Goal: Obtain resource: Download file/media

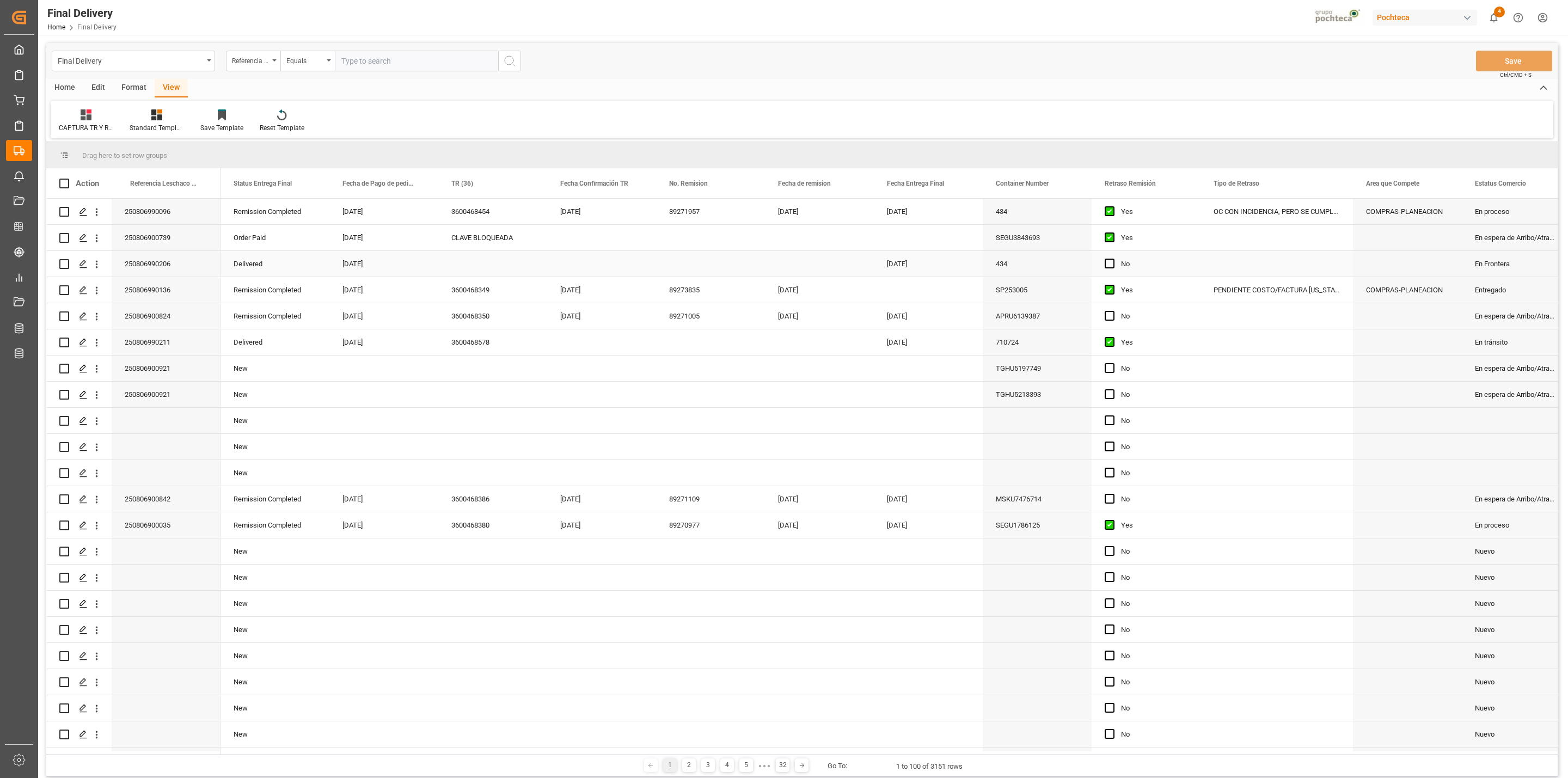
click at [469, 271] on div "Press SPACE to select this row." at bounding box center [492, 263] width 109 height 25
click at [479, 265] on div "Press SPACE to select this row." at bounding box center [492, 263] width 109 height 25
click at [582, 273] on div "Press SPACE to select this row." at bounding box center [601, 263] width 109 height 25
click at [656, 405] on span "22" at bounding box center [654, 404] width 7 height 8
type input "[DATE]"
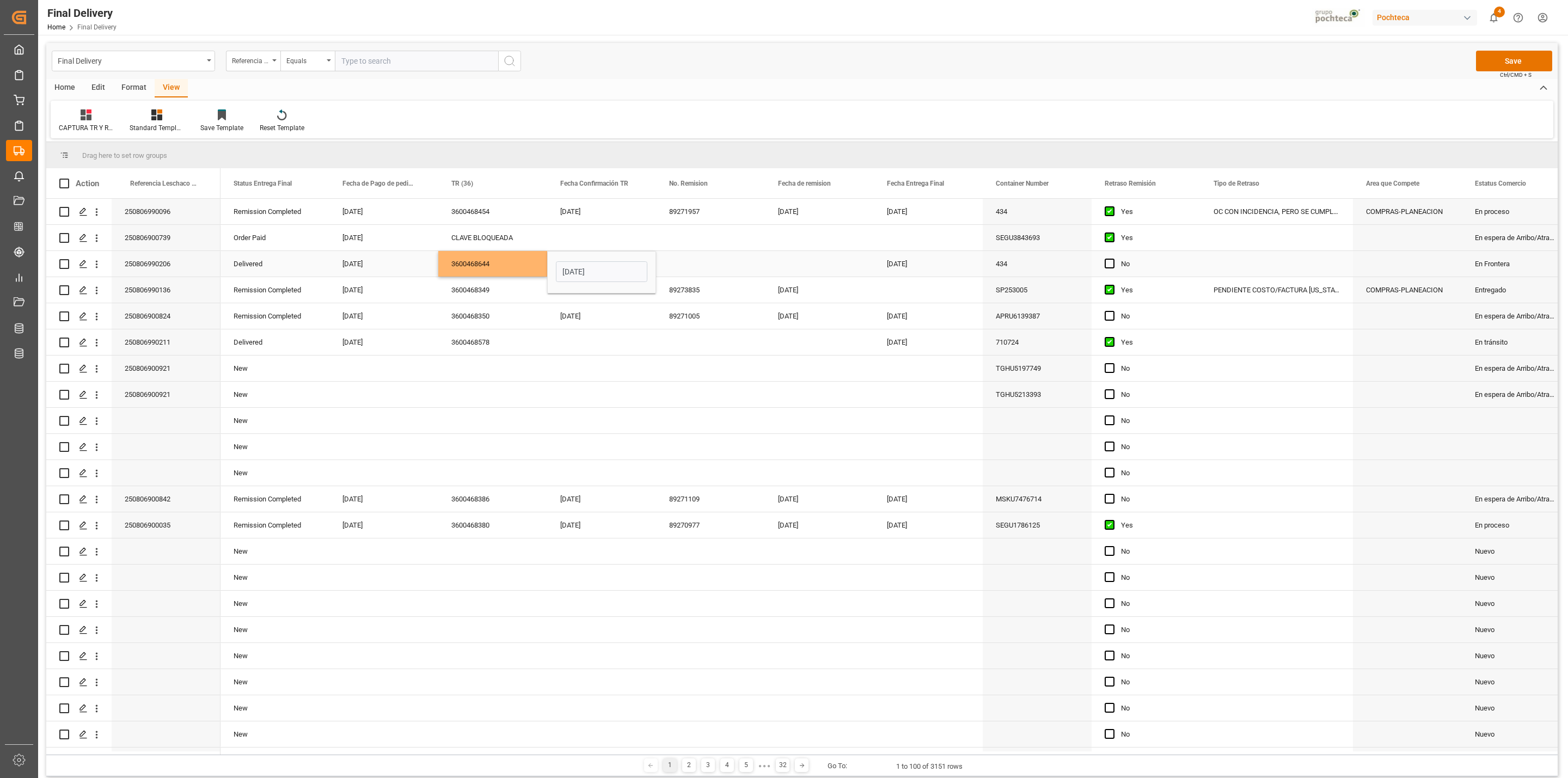
click at [692, 265] on div "Press SPACE to select this row." at bounding box center [710, 263] width 109 height 25
click at [1502, 60] on button "Save" at bounding box center [1514, 60] width 76 height 21
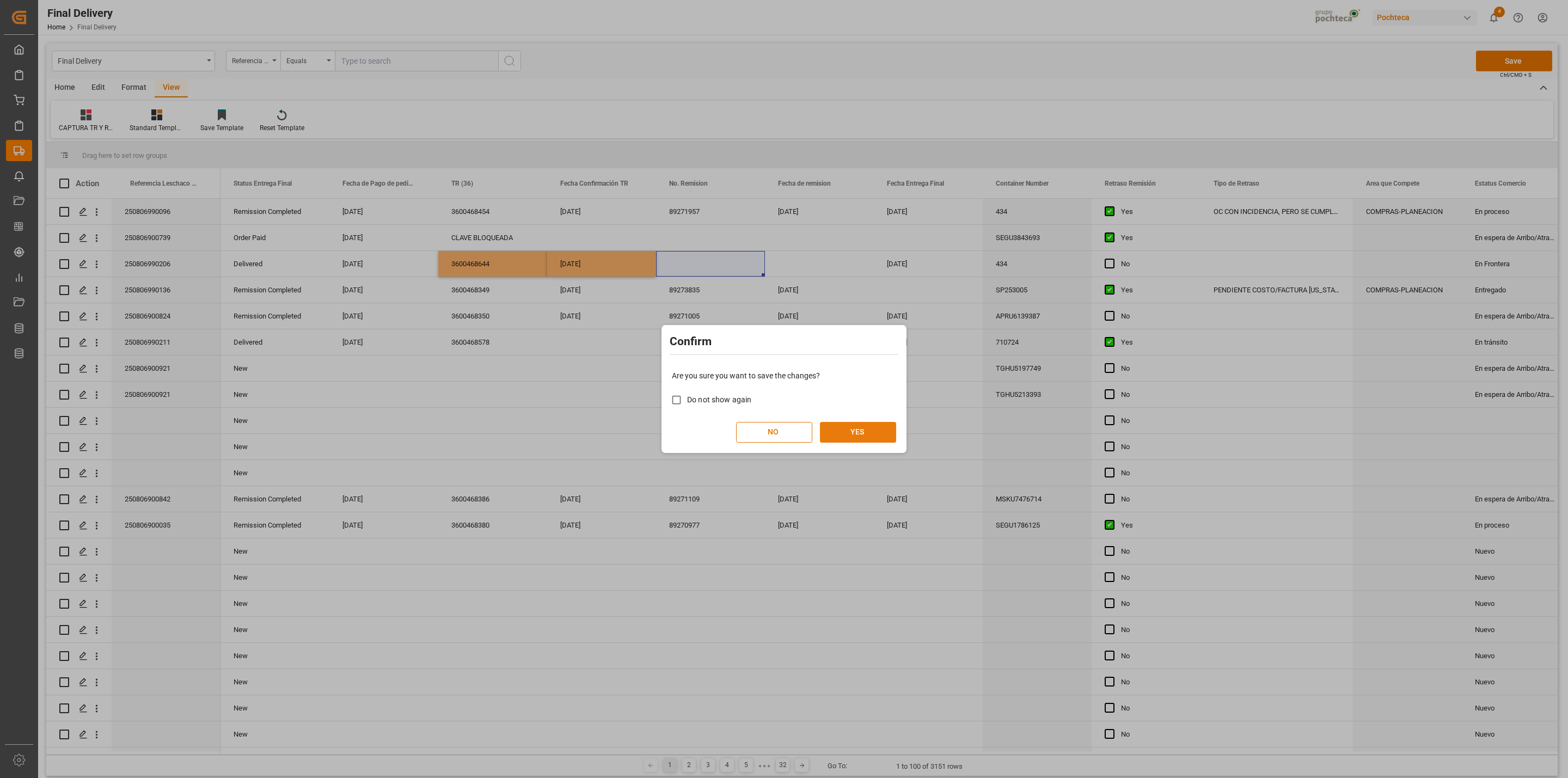
click at [849, 433] on button "YES" at bounding box center [858, 432] width 76 height 21
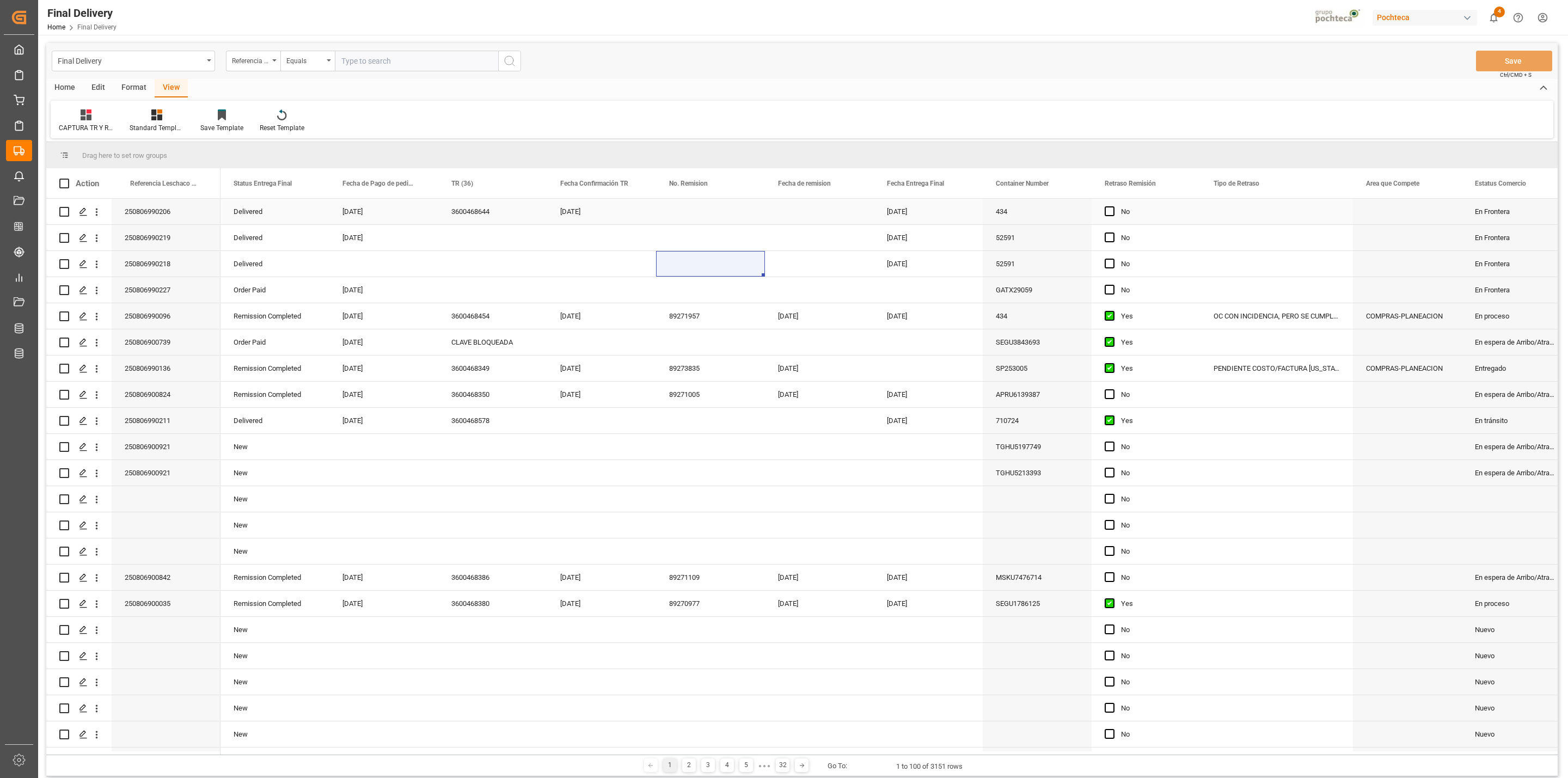
click at [677, 218] on div "Press SPACE to select this row." at bounding box center [710, 211] width 109 height 25
click at [578, 216] on div "[DATE]" at bounding box center [601, 211] width 109 height 25
click at [804, 218] on div "Press SPACE to select this row." at bounding box center [819, 211] width 109 height 25
click at [1489, 63] on button "Save" at bounding box center [1514, 60] width 76 height 21
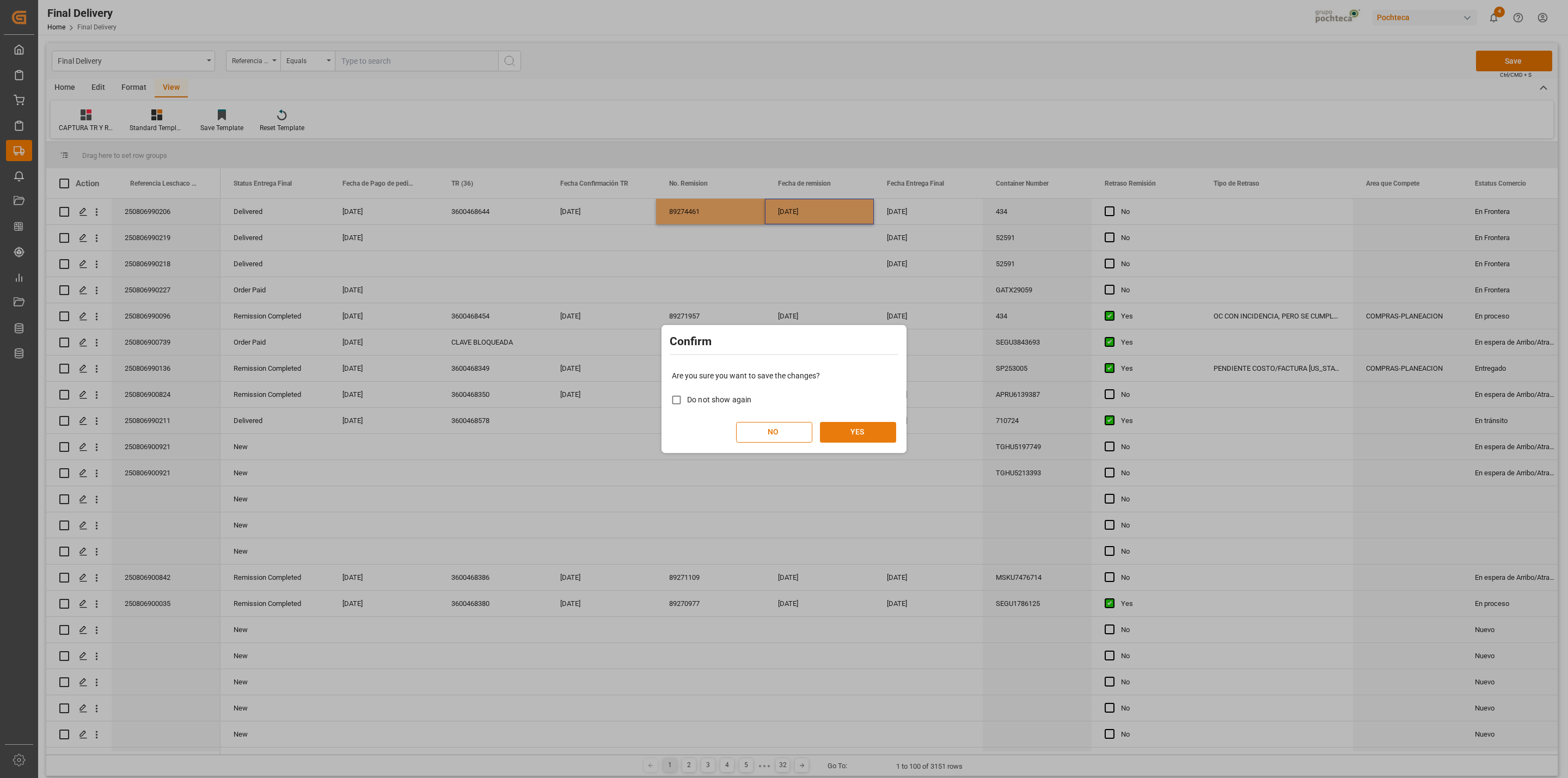
click at [880, 435] on button "YES" at bounding box center [858, 432] width 76 height 21
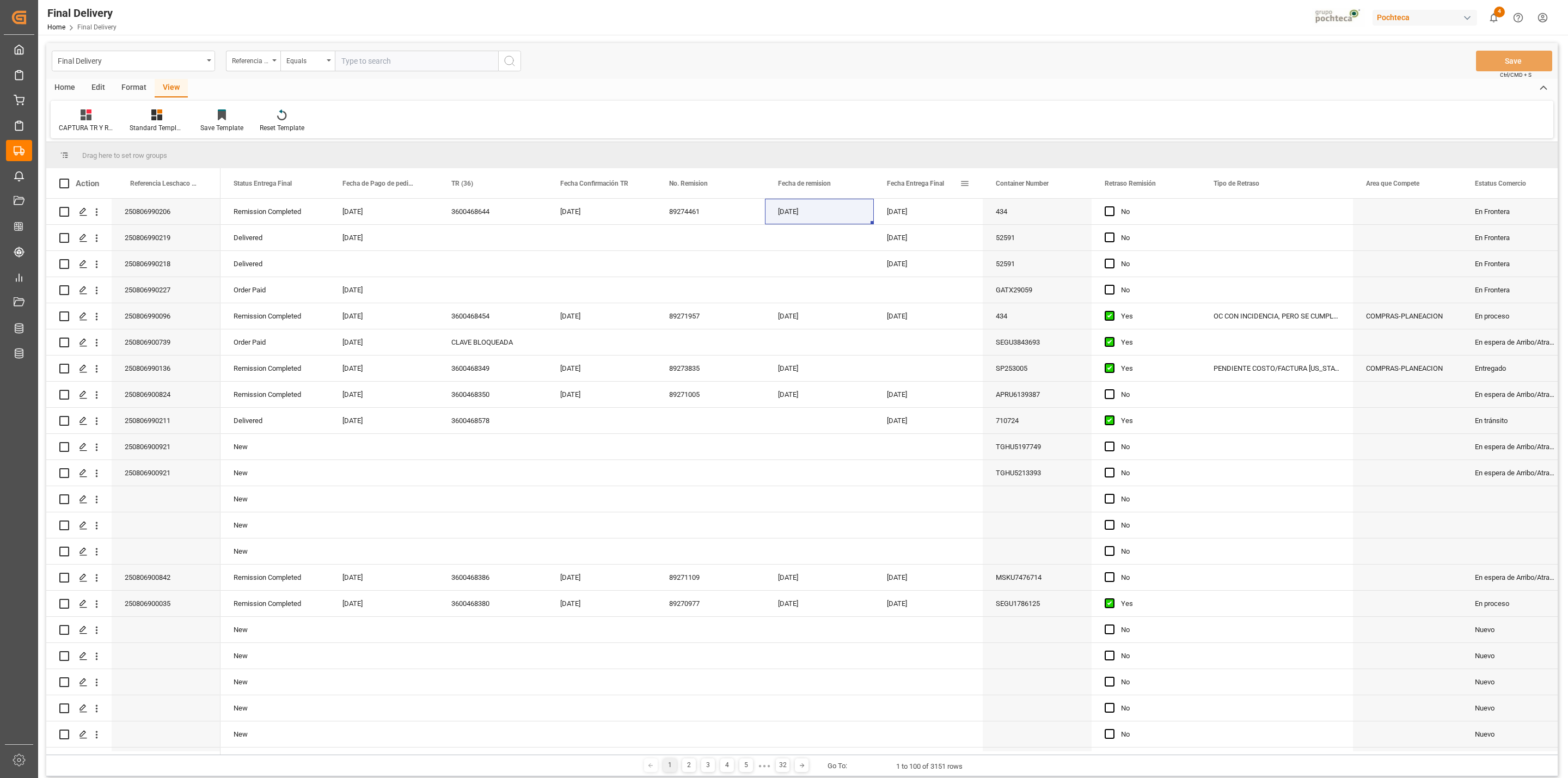
click at [965, 185] on span at bounding box center [964, 183] width 10 height 10
click at [1011, 243] on input "date" at bounding box center [1015, 242] width 107 height 21
click at [1058, 239] on input "date" at bounding box center [1015, 242] width 107 height 21
type input "[DATE]"
click at [1025, 273] on button "Apply" at bounding box center [1029, 276] width 20 height 11
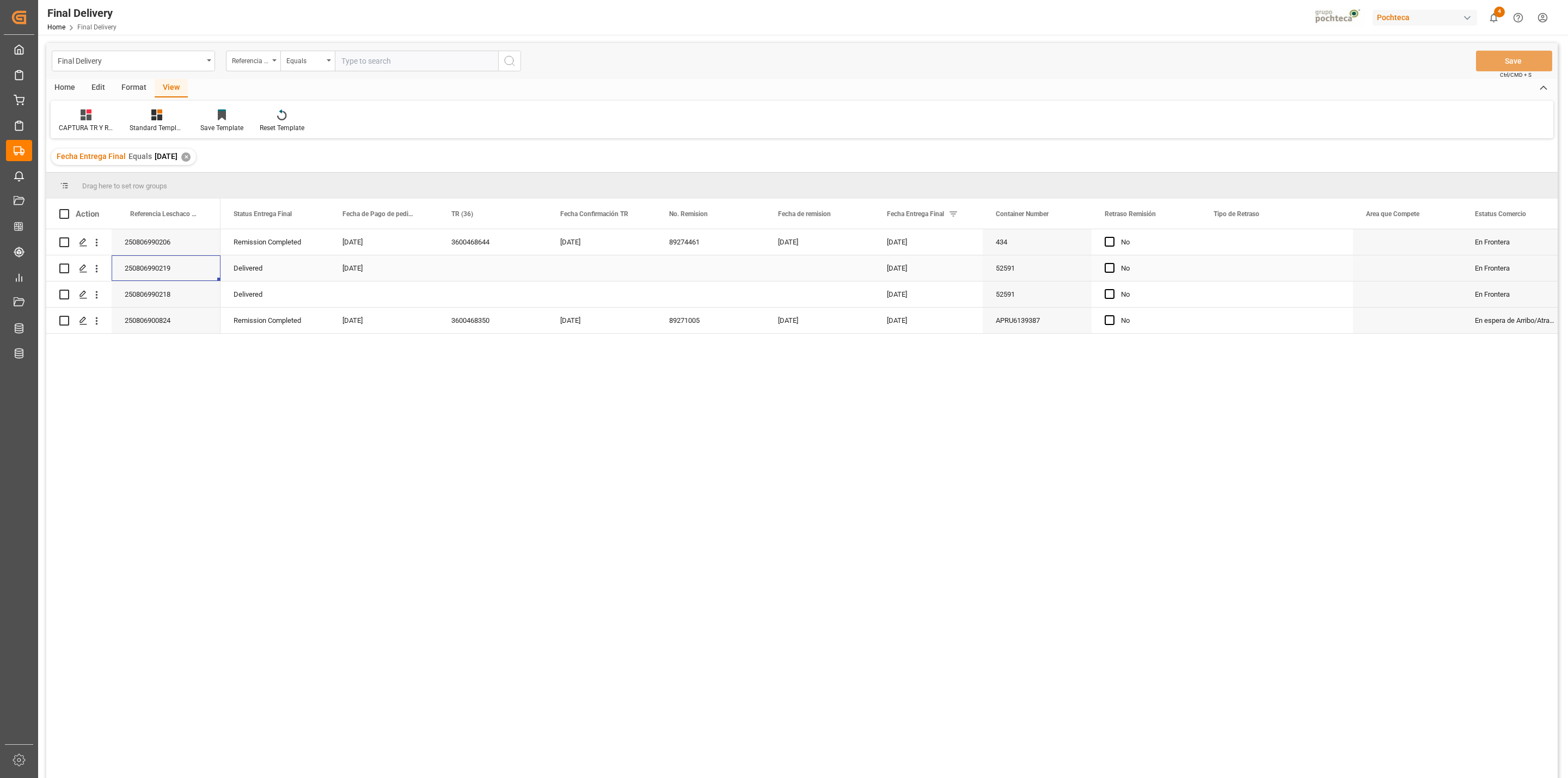
click at [173, 268] on div "250806990219" at bounding box center [166, 267] width 109 height 25
drag, startPoint x: 168, startPoint y: 264, endPoint x: 170, endPoint y: 290, distance: 26.1
click at [170, 290] on div "250806990206 250806990219 250806990218 250806900824" at bounding box center [134, 281] width 174 height 105
click at [84, 274] on div "Press SPACE to select this row." at bounding box center [83, 268] width 16 height 20
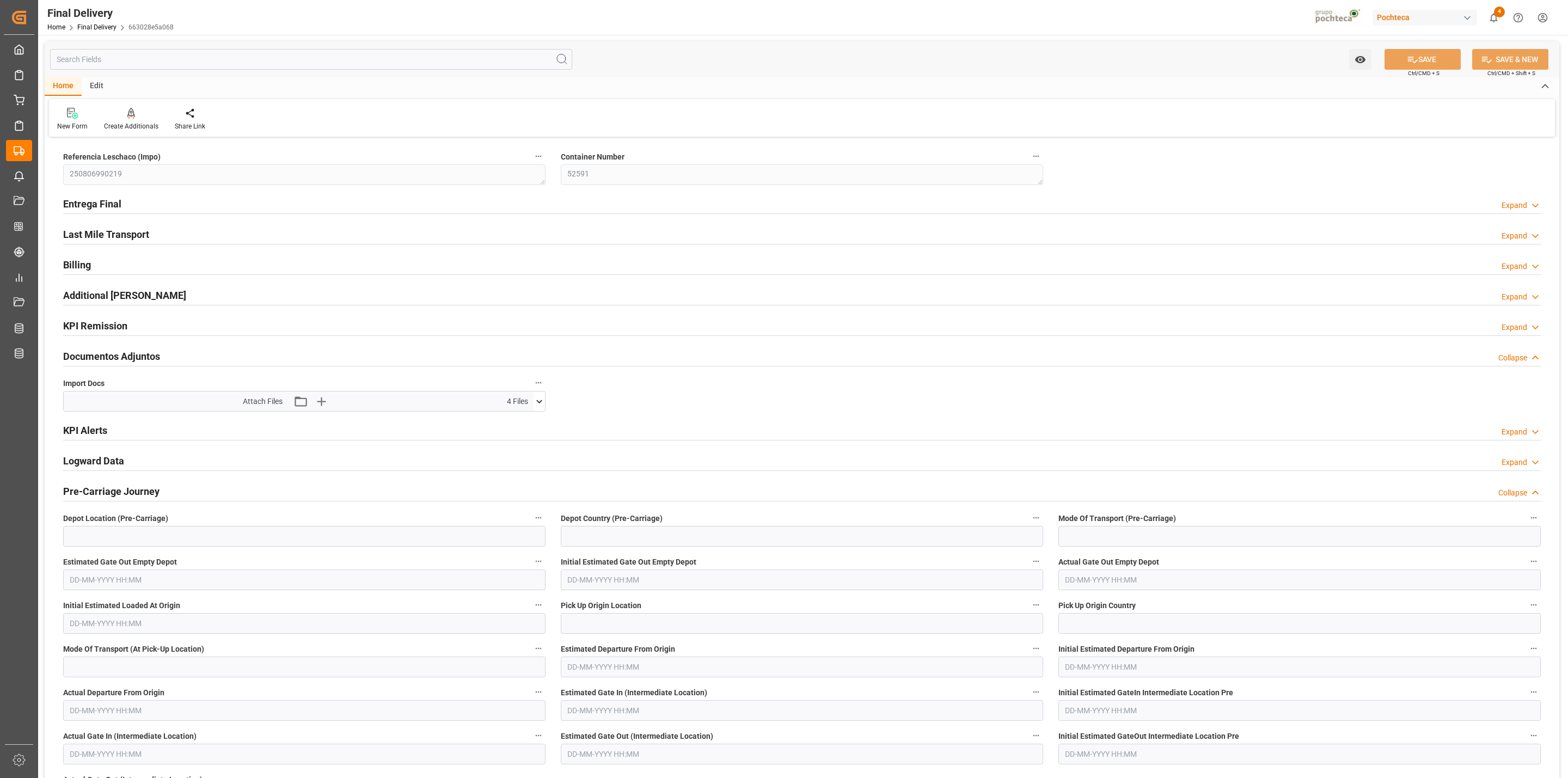
type textarea "250806990219"
type textarea "52591"
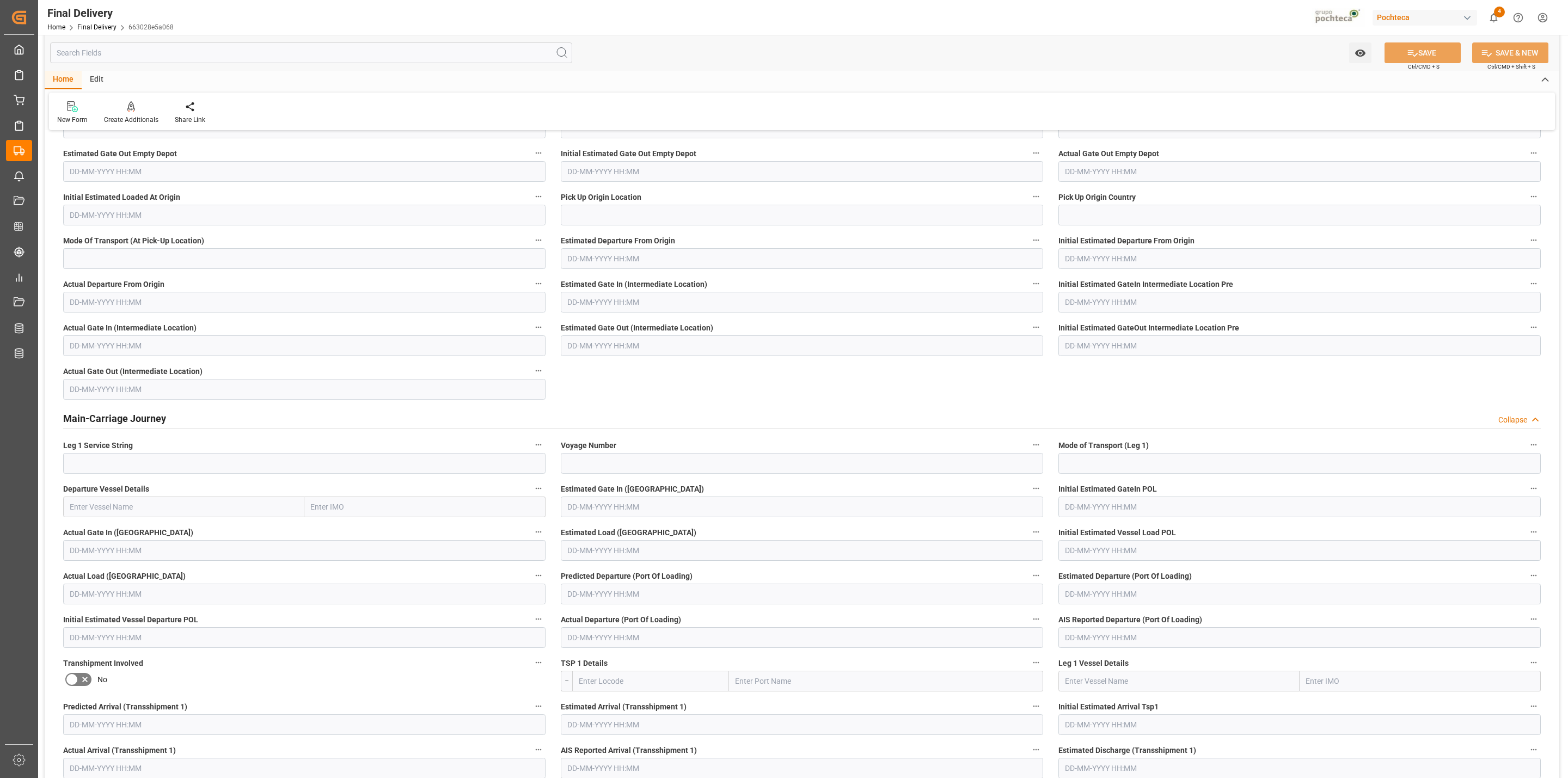
scroll to position [164, 0]
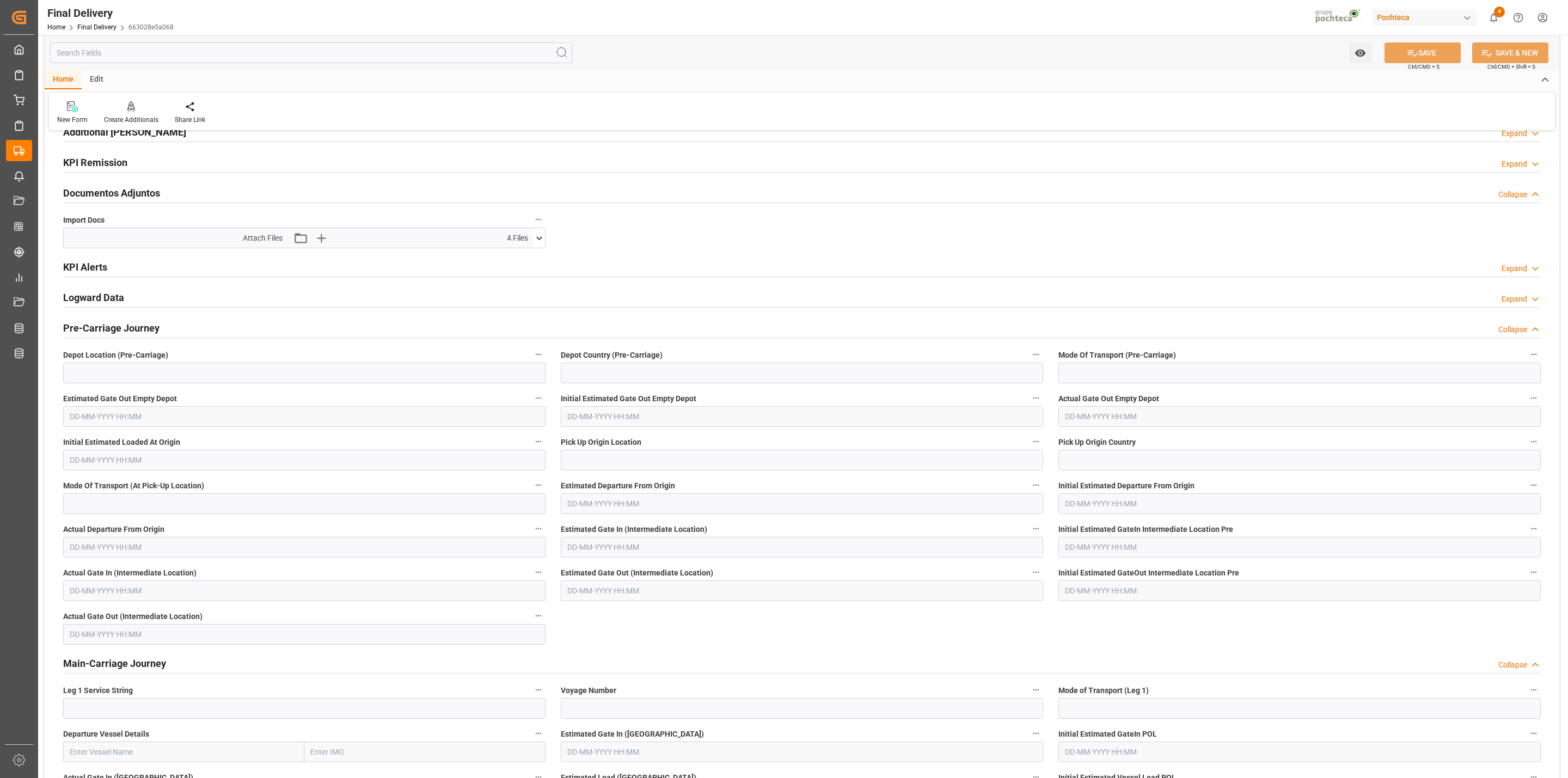
click at [539, 239] on icon at bounding box center [539, 238] width 6 height 3
click at [508, 293] on icon at bounding box center [510, 292] width 11 height 11
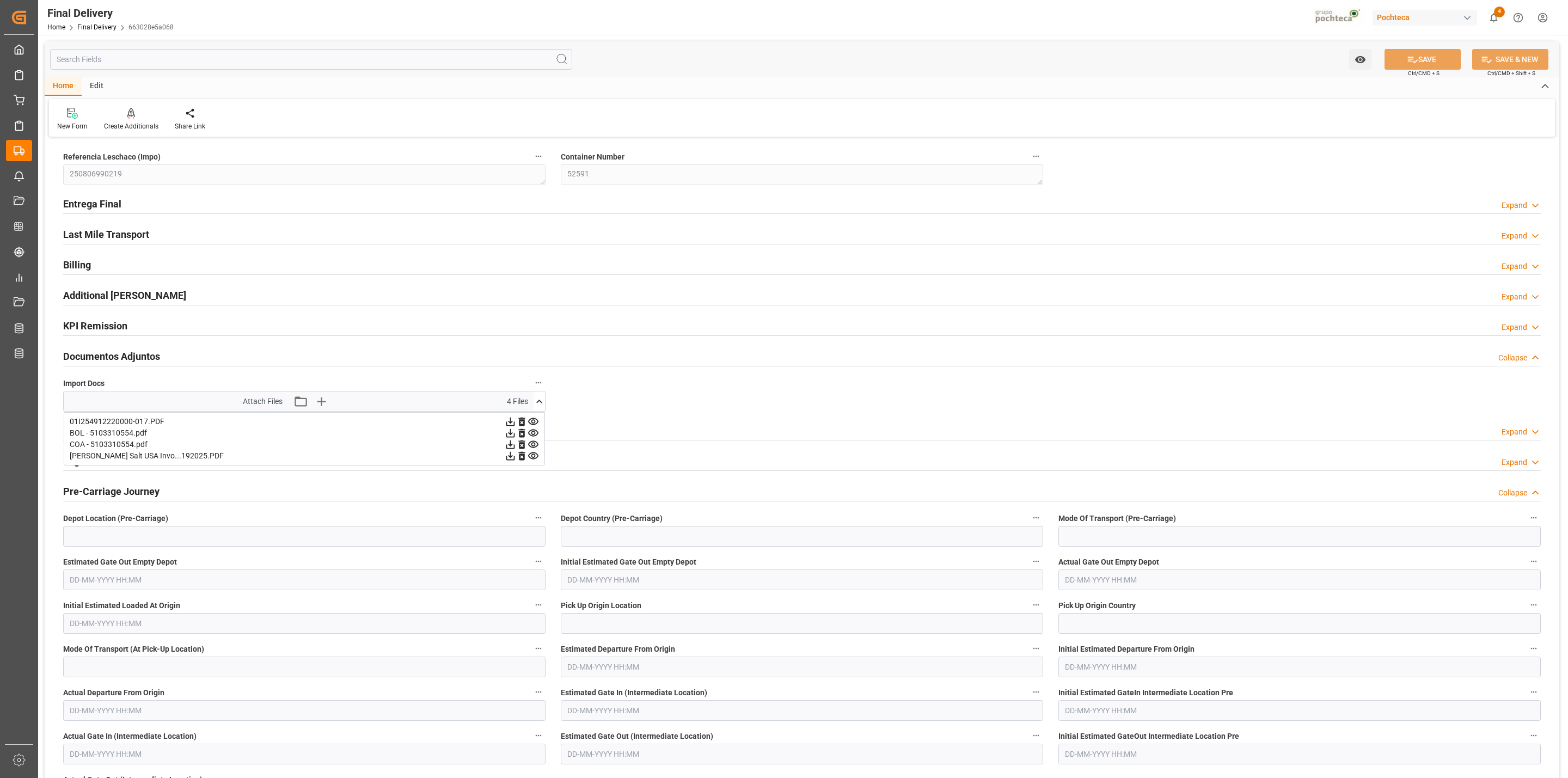
click at [505, 448] on icon at bounding box center [510, 444] width 11 height 11
click at [540, 405] on icon at bounding box center [539, 401] width 11 height 11
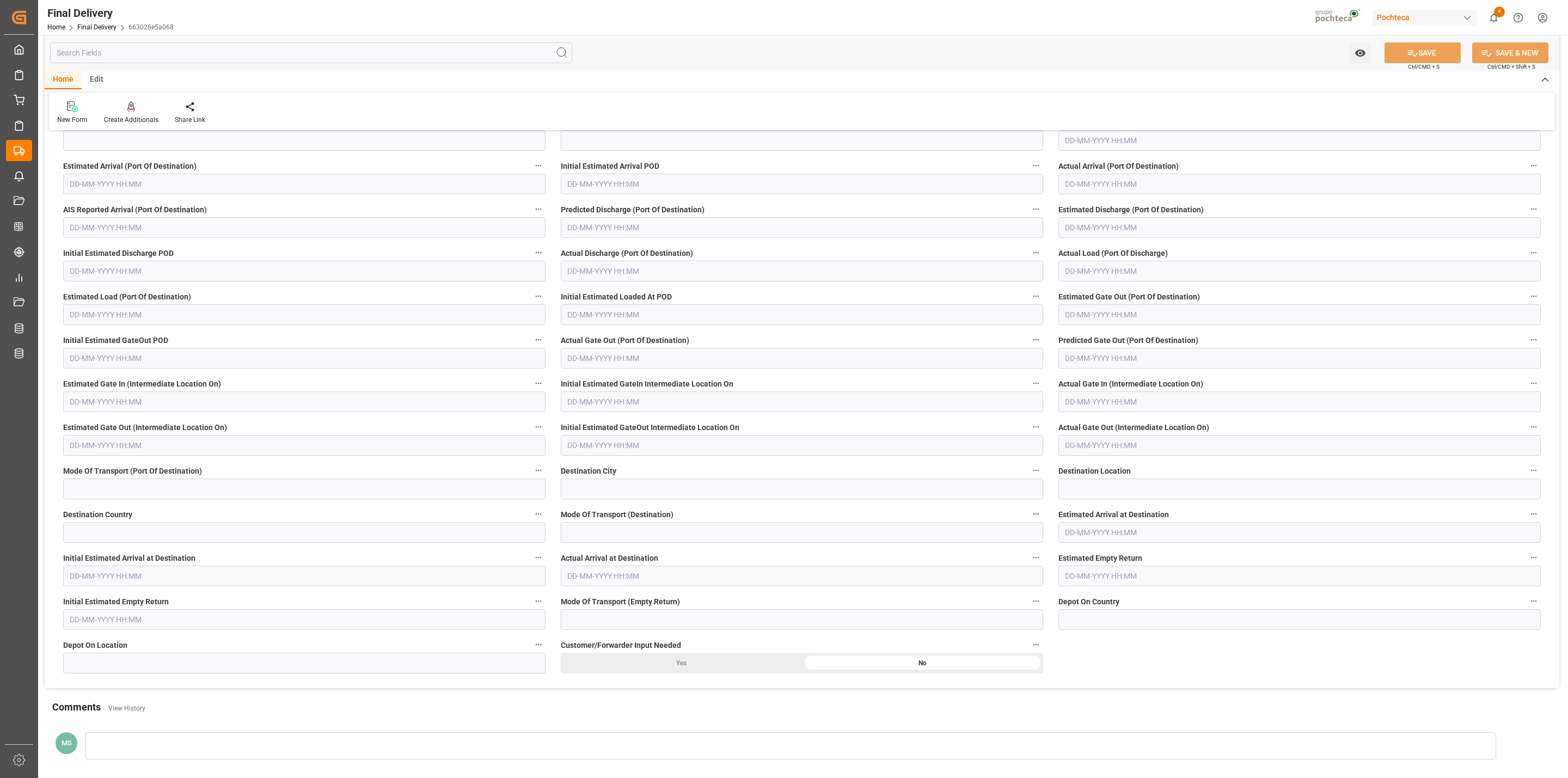
scroll to position [2372, 0]
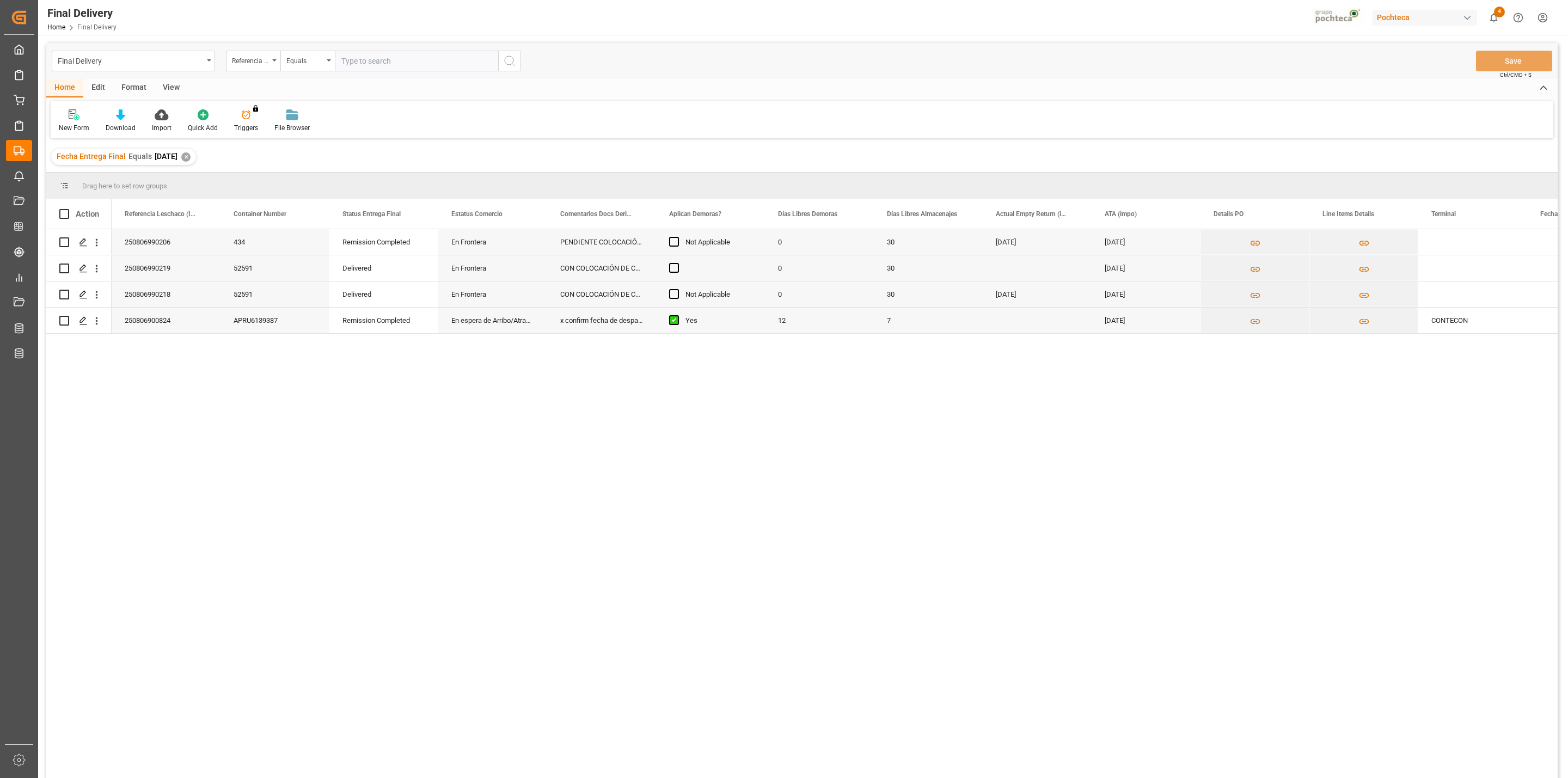
click at [168, 86] on div "View" at bounding box center [170, 88] width 33 height 18
click at [128, 113] on icon at bounding box center [126, 112] width 5 height 5
click at [155, 181] on div "Notificación de Entregas" at bounding box center [152, 176] width 96 height 11
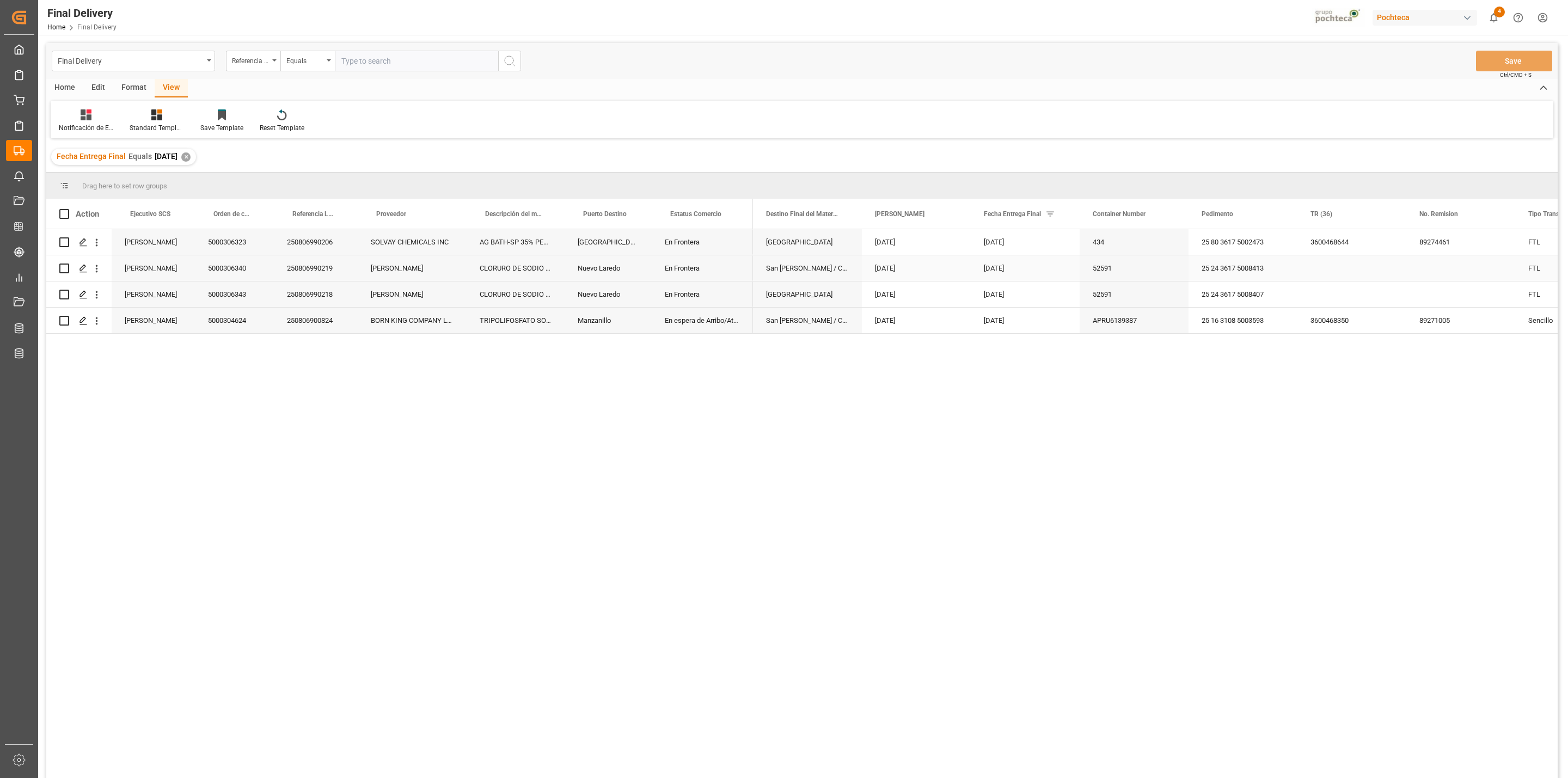
click at [326, 277] on div "250806990219" at bounding box center [316, 267] width 84 height 25
click at [1113, 270] on div "52591" at bounding box center [1134, 267] width 109 height 25
click at [1516, 67] on button "Save" at bounding box center [1514, 60] width 76 height 21
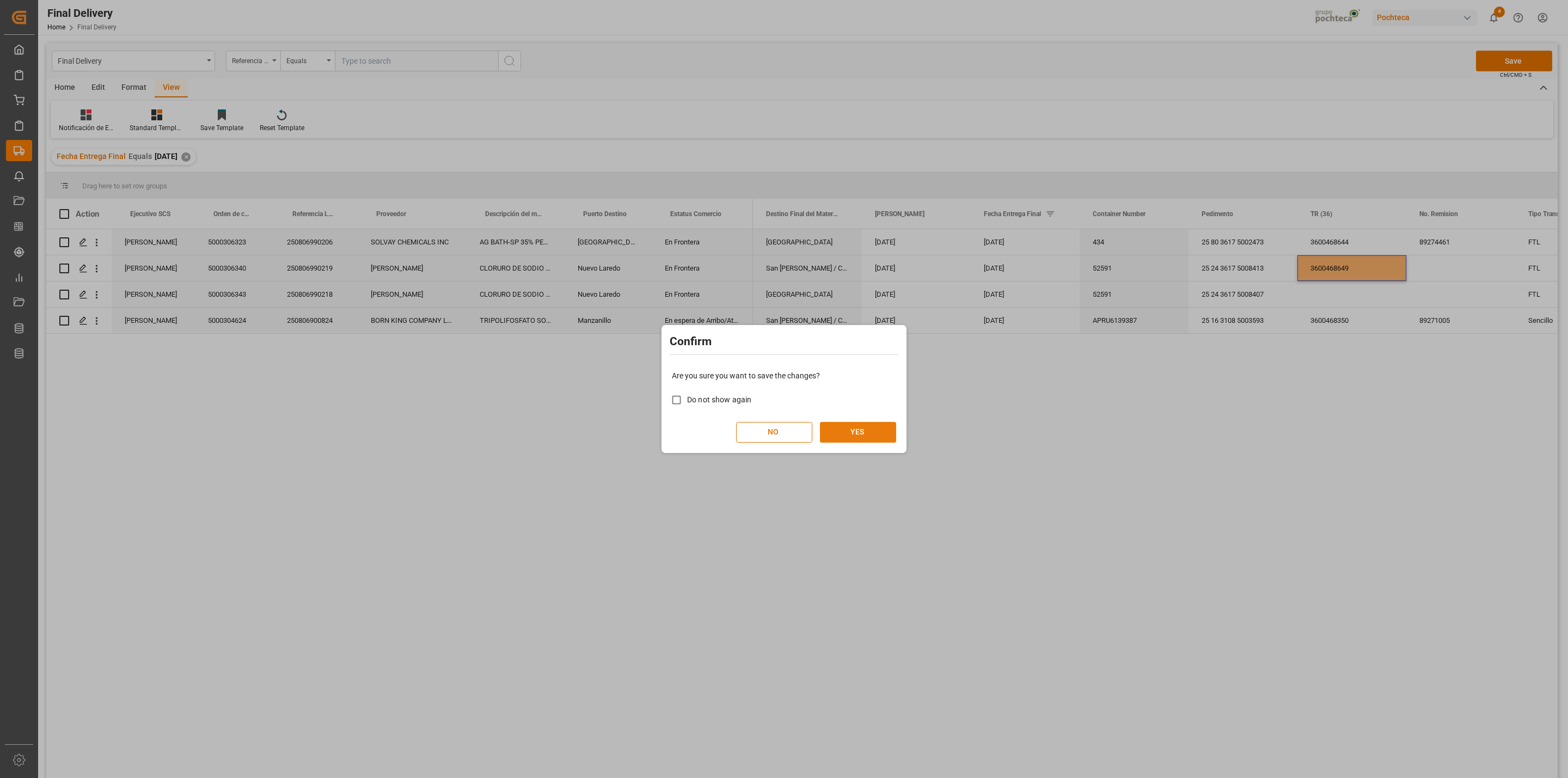
click at [859, 431] on button "YES" at bounding box center [858, 432] width 76 height 21
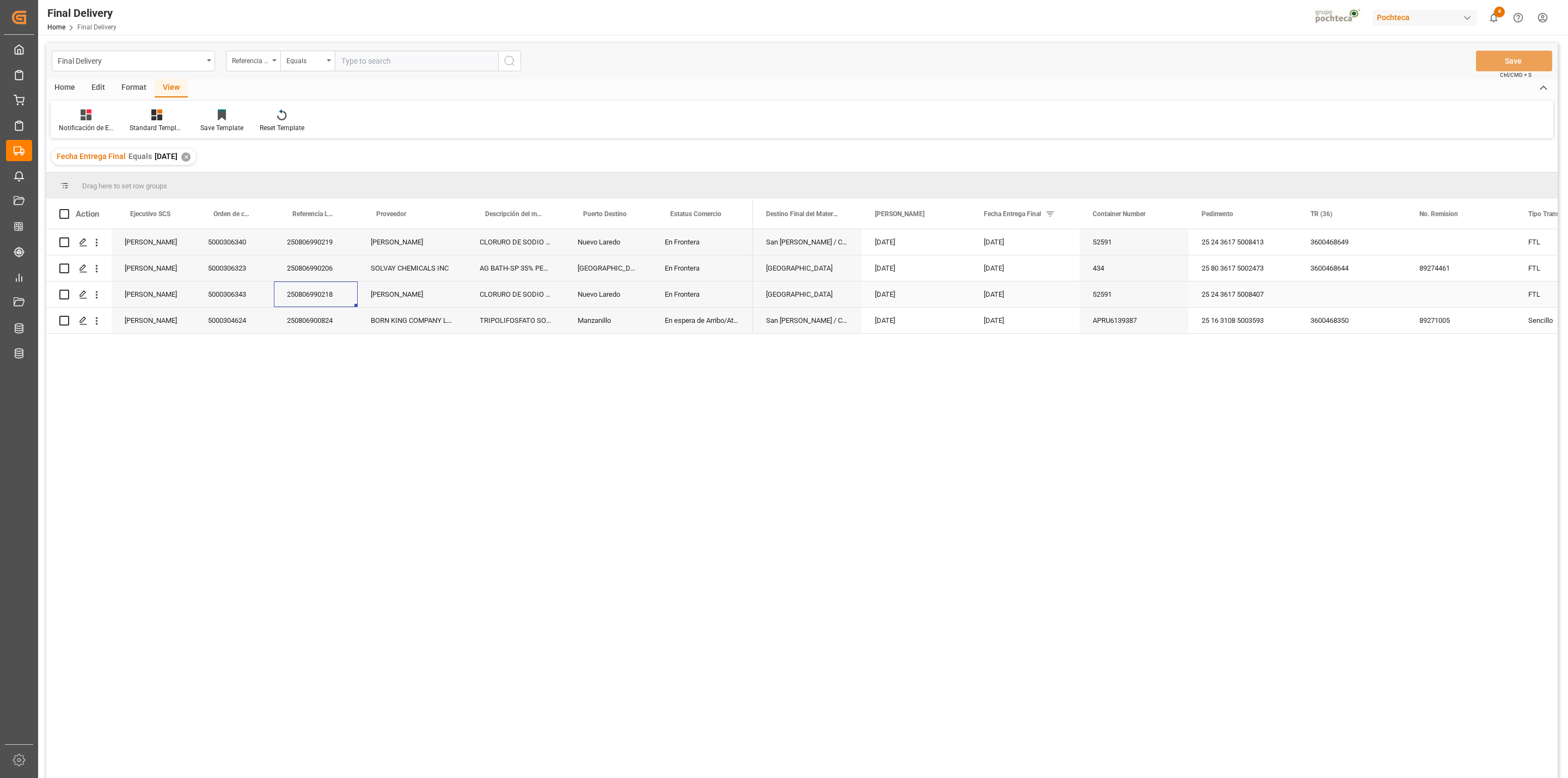
click at [306, 299] on div "250806990218" at bounding box center [316, 293] width 84 height 25
click at [87, 301] on div "Press SPACE to select this row." at bounding box center [83, 295] width 16 height 20
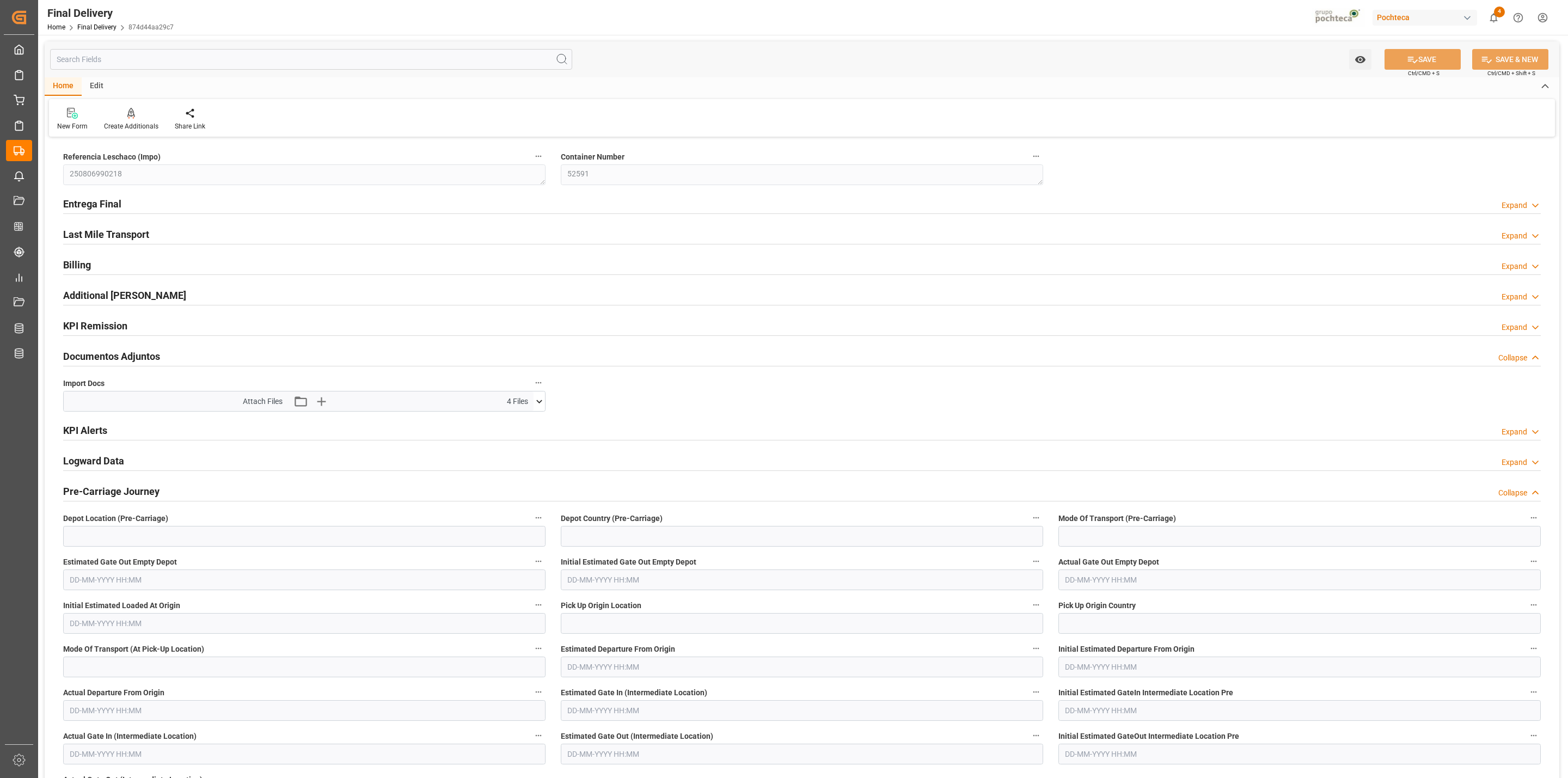
click at [538, 405] on icon at bounding box center [539, 401] width 11 height 11
click at [507, 461] on icon at bounding box center [510, 455] width 8 height 8
click at [507, 448] on icon at bounding box center [510, 444] width 11 height 11
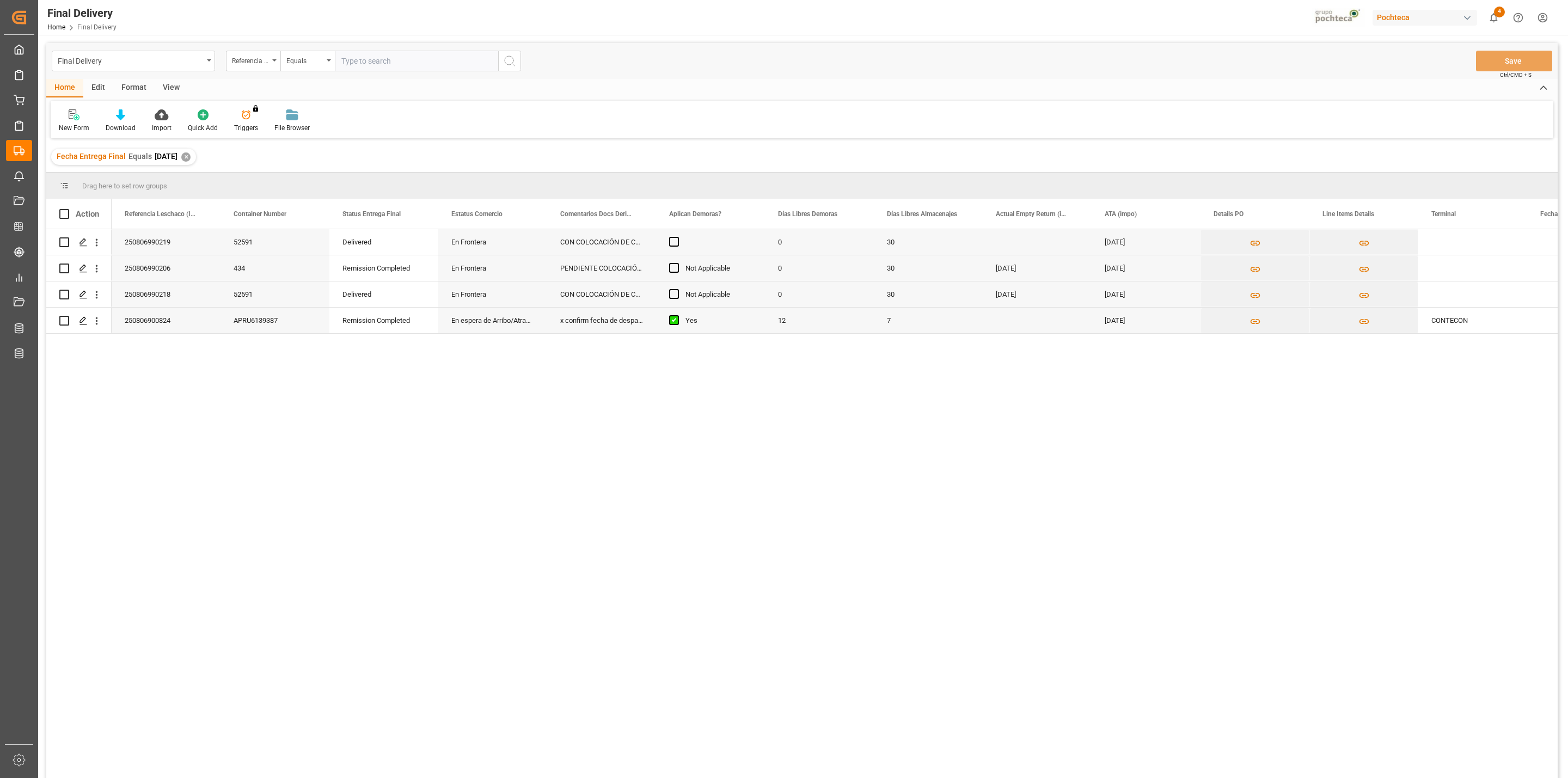
click at [168, 85] on div "View" at bounding box center [170, 88] width 33 height 18
click at [125, 113] on icon at bounding box center [126, 112] width 5 height 5
click at [134, 177] on div "Notificación de Entregas" at bounding box center [152, 176] width 96 height 11
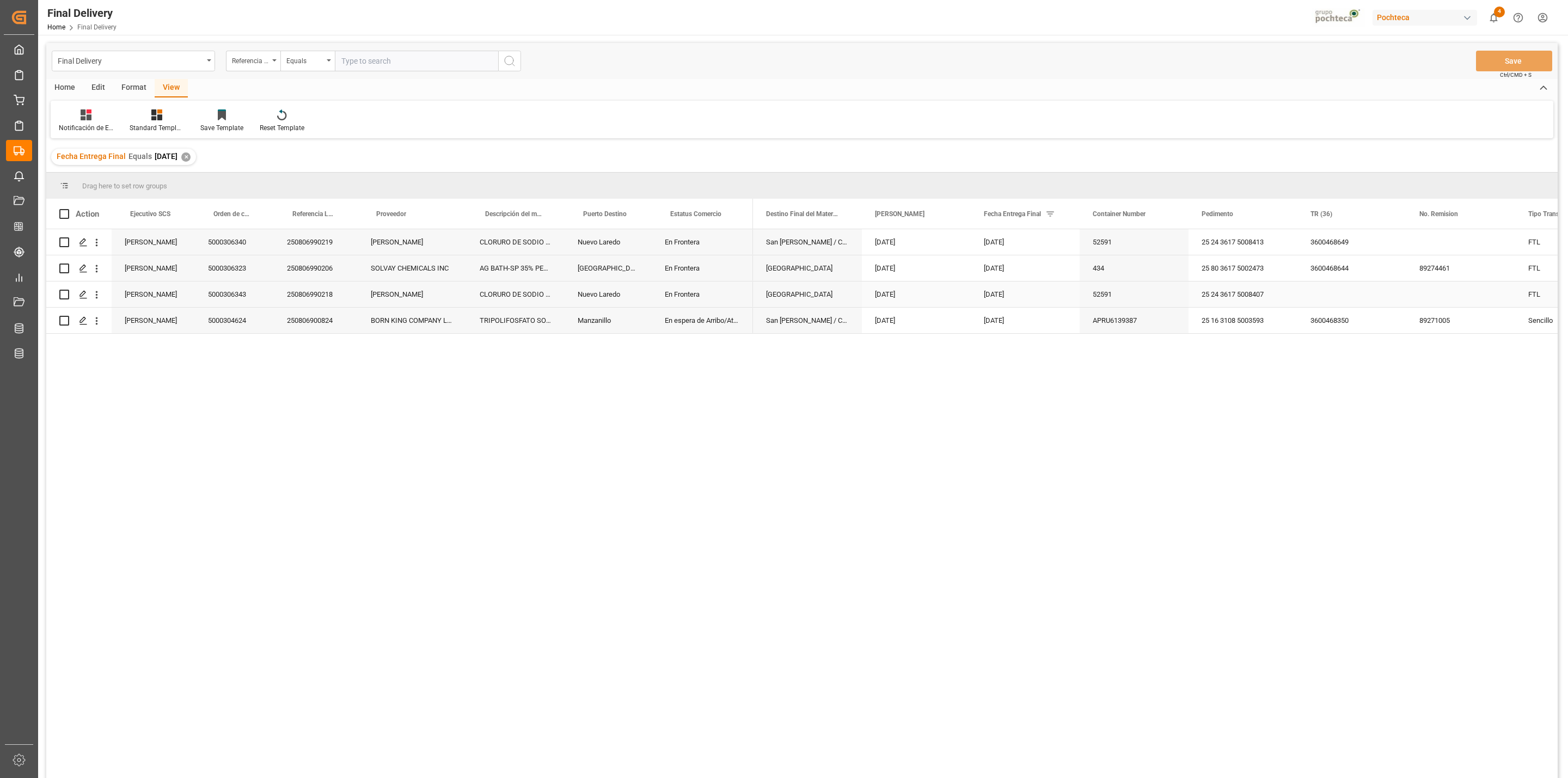
click at [1333, 290] on div "Press SPACE to select this row." at bounding box center [1352, 293] width 109 height 25
click at [1523, 59] on button "Save" at bounding box center [1514, 60] width 76 height 21
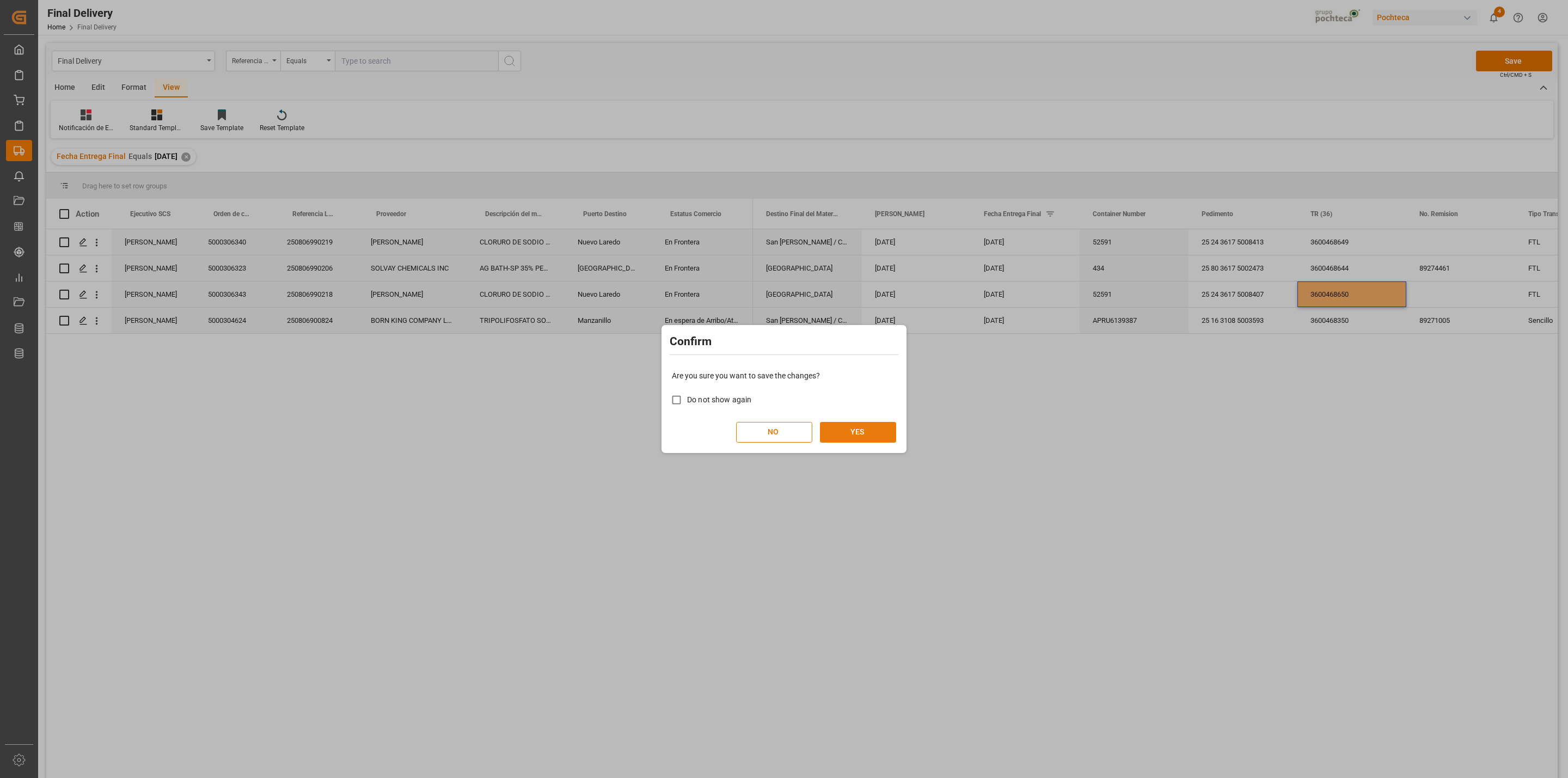
click at [880, 428] on button "YES" at bounding box center [858, 432] width 76 height 21
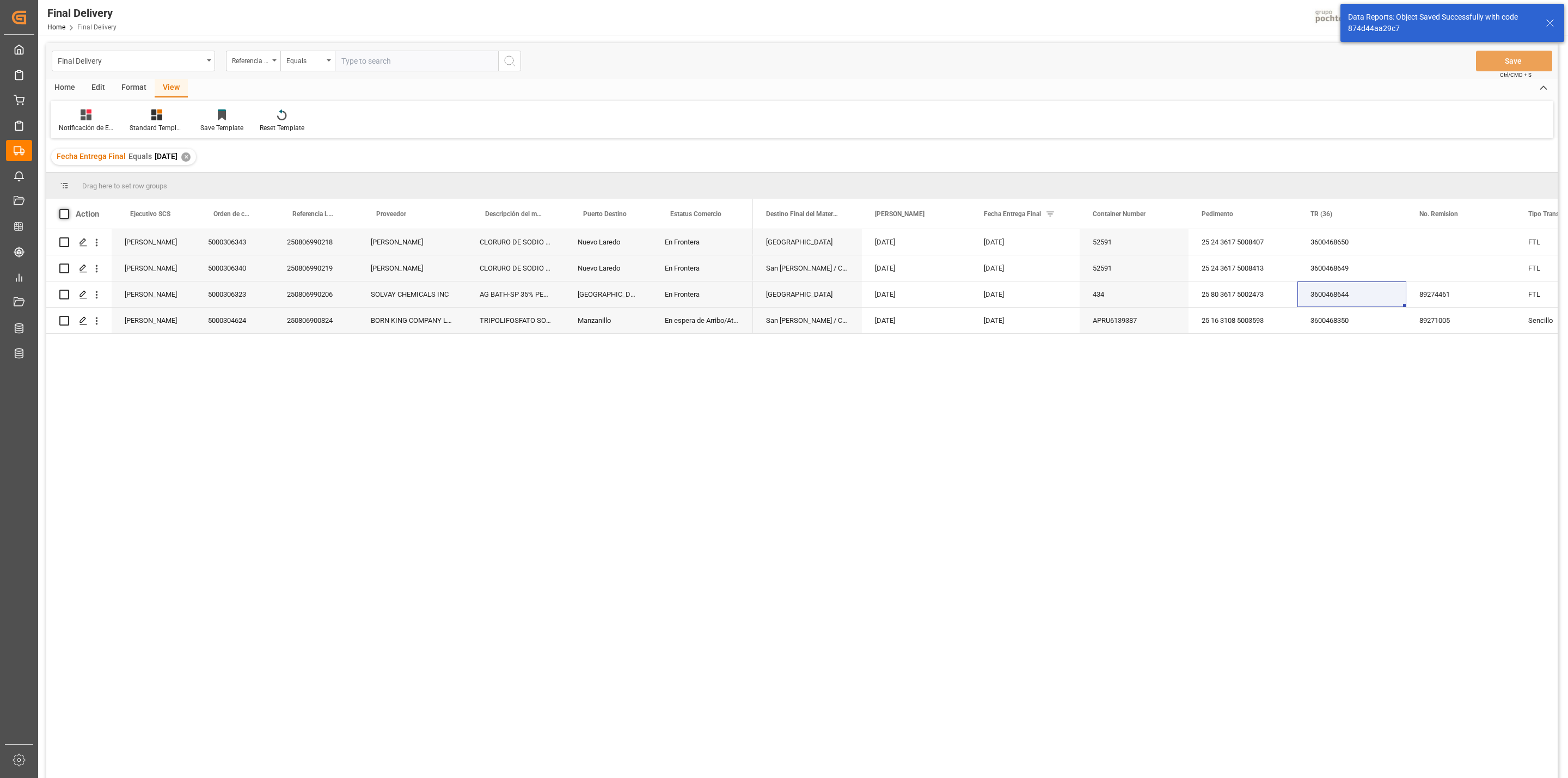
click at [67, 216] on span at bounding box center [64, 214] width 10 height 10
click at [67, 209] on input "checkbox" at bounding box center [67, 209] width 0 height 0
checkbox input "true"
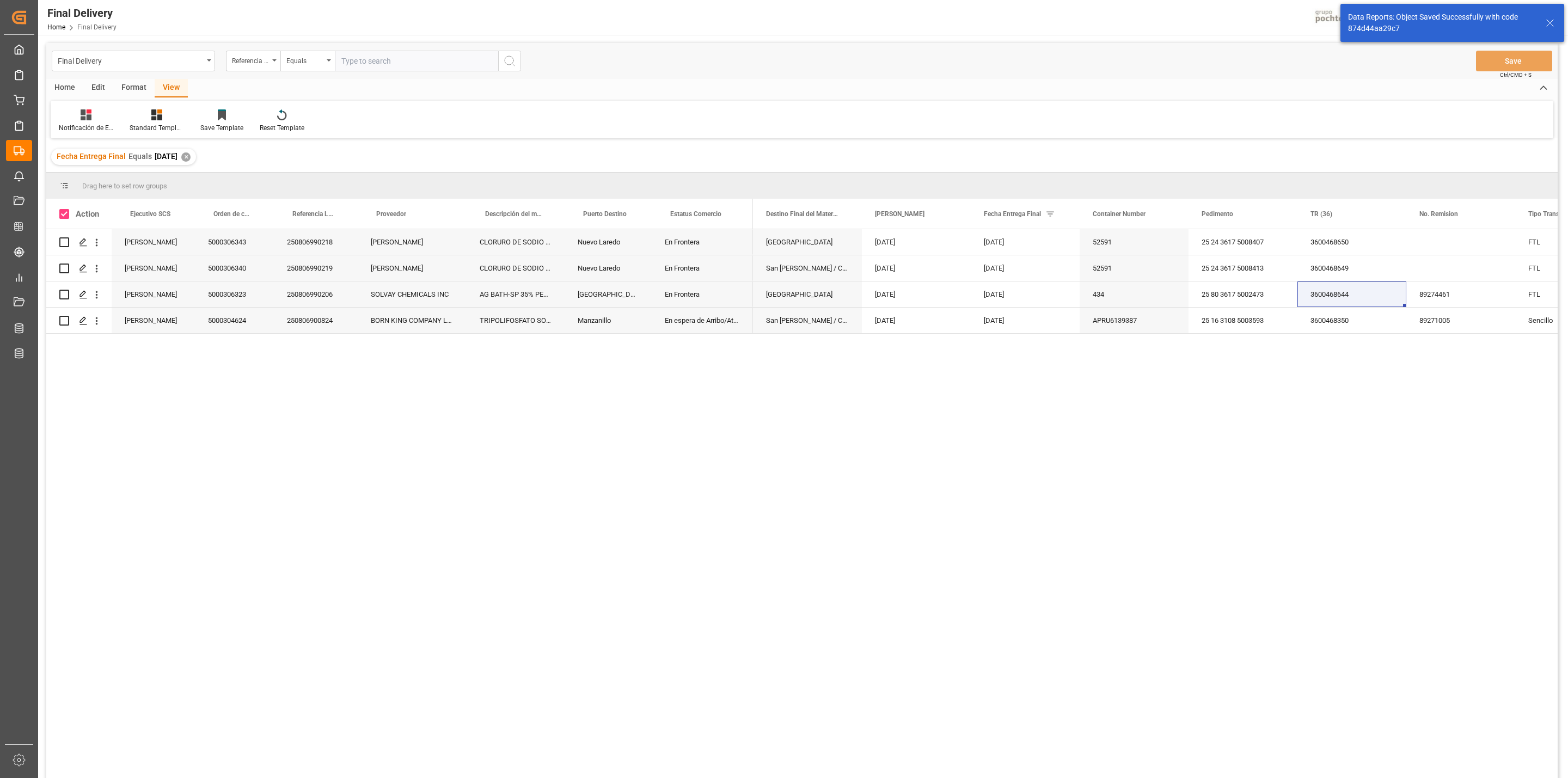
checkbox input "true"
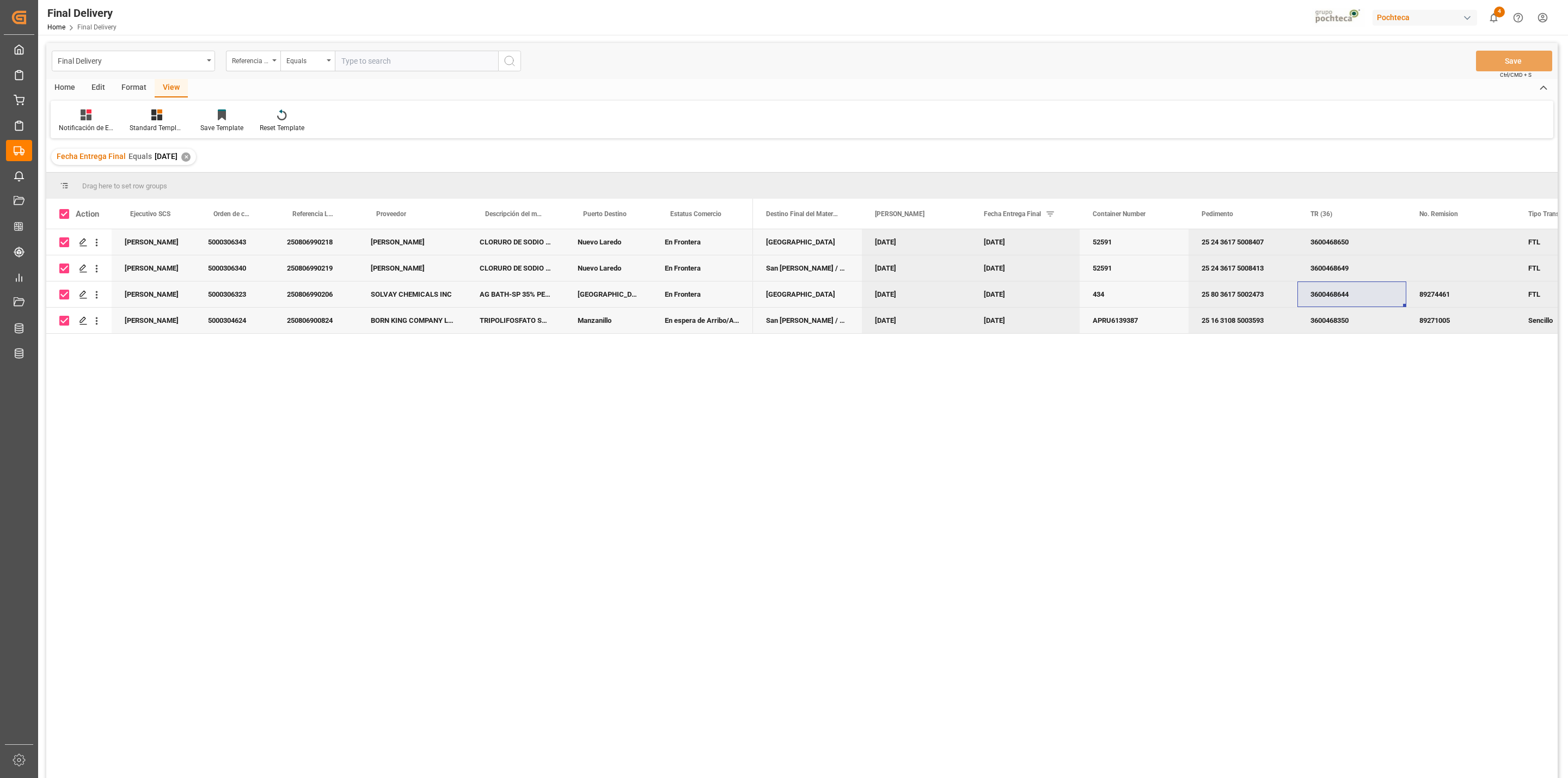
click at [70, 92] on div "Home" at bounding box center [65, 88] width 37 height 18
click at [120, 120] on icon at bounding box center [121, 115] width 9 height 11
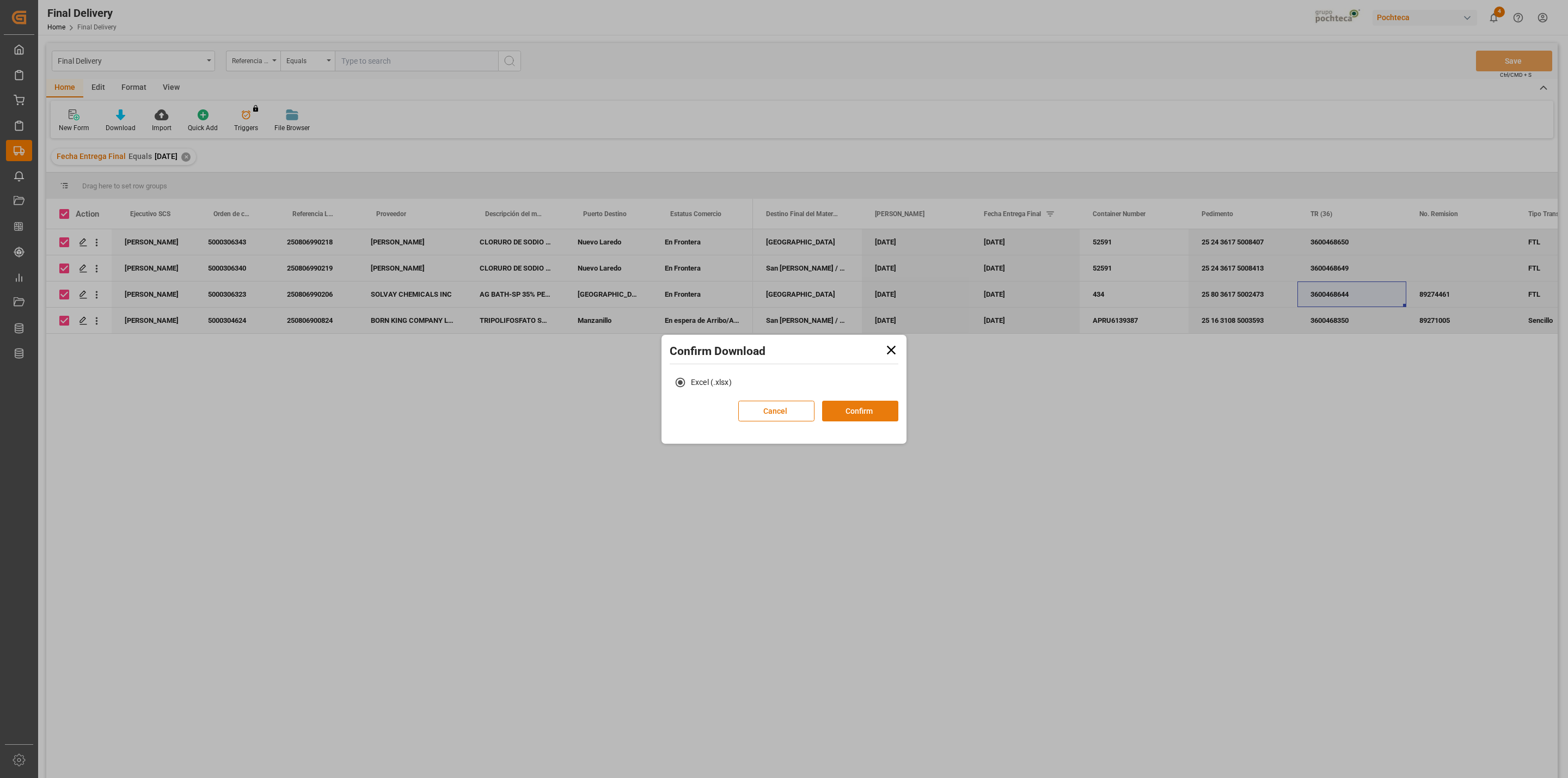
click at [885, 412] on button "Confirm" at bounding box center [860, 410] width 76 height 21
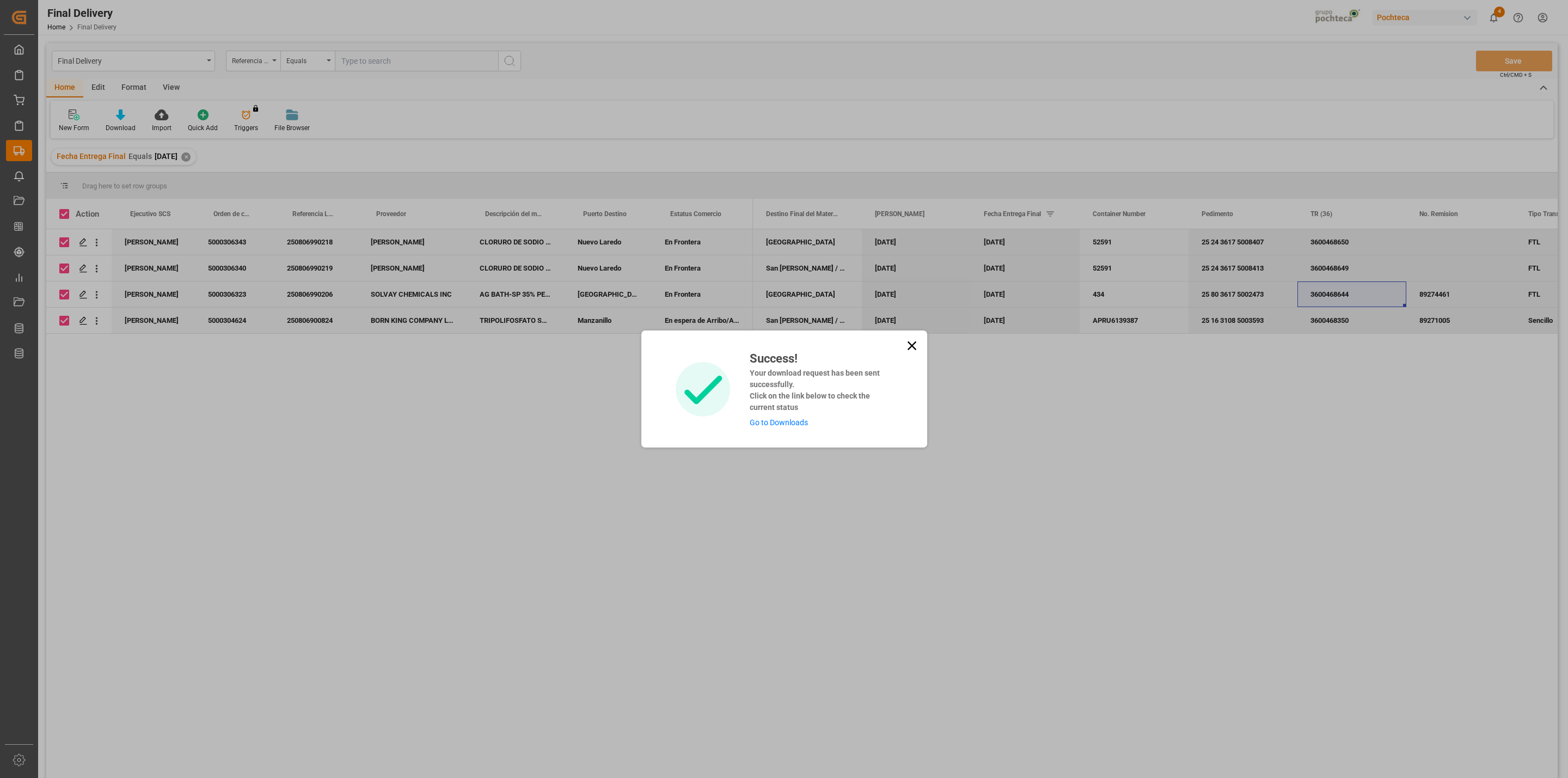
click at [789, 423] on link "Go to Downloads" at bounding box center [779, 422] width 58 height 8
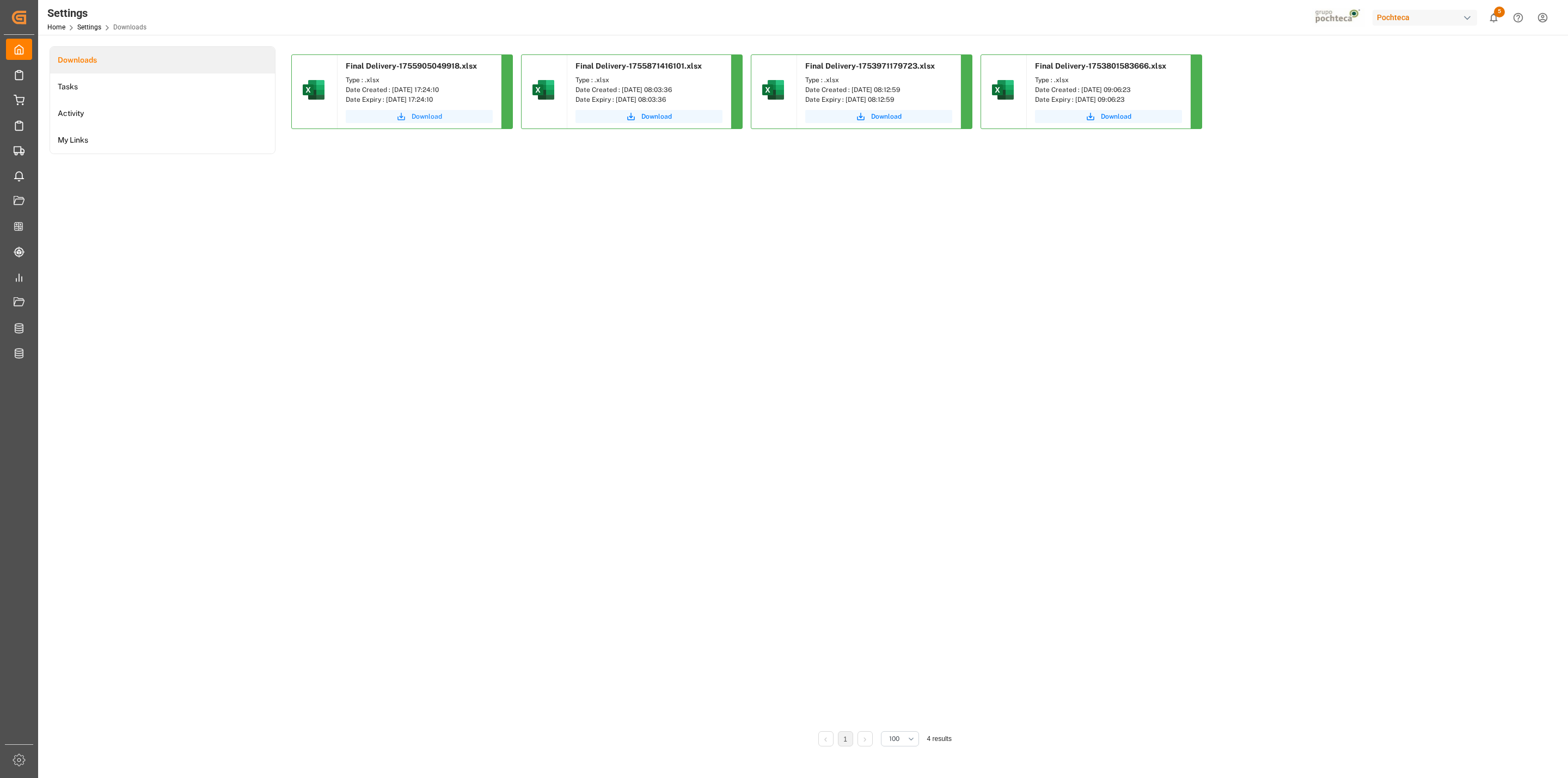
click at [433, 116] on span "Download" at bounding box center [427, 116] width 31 height 10
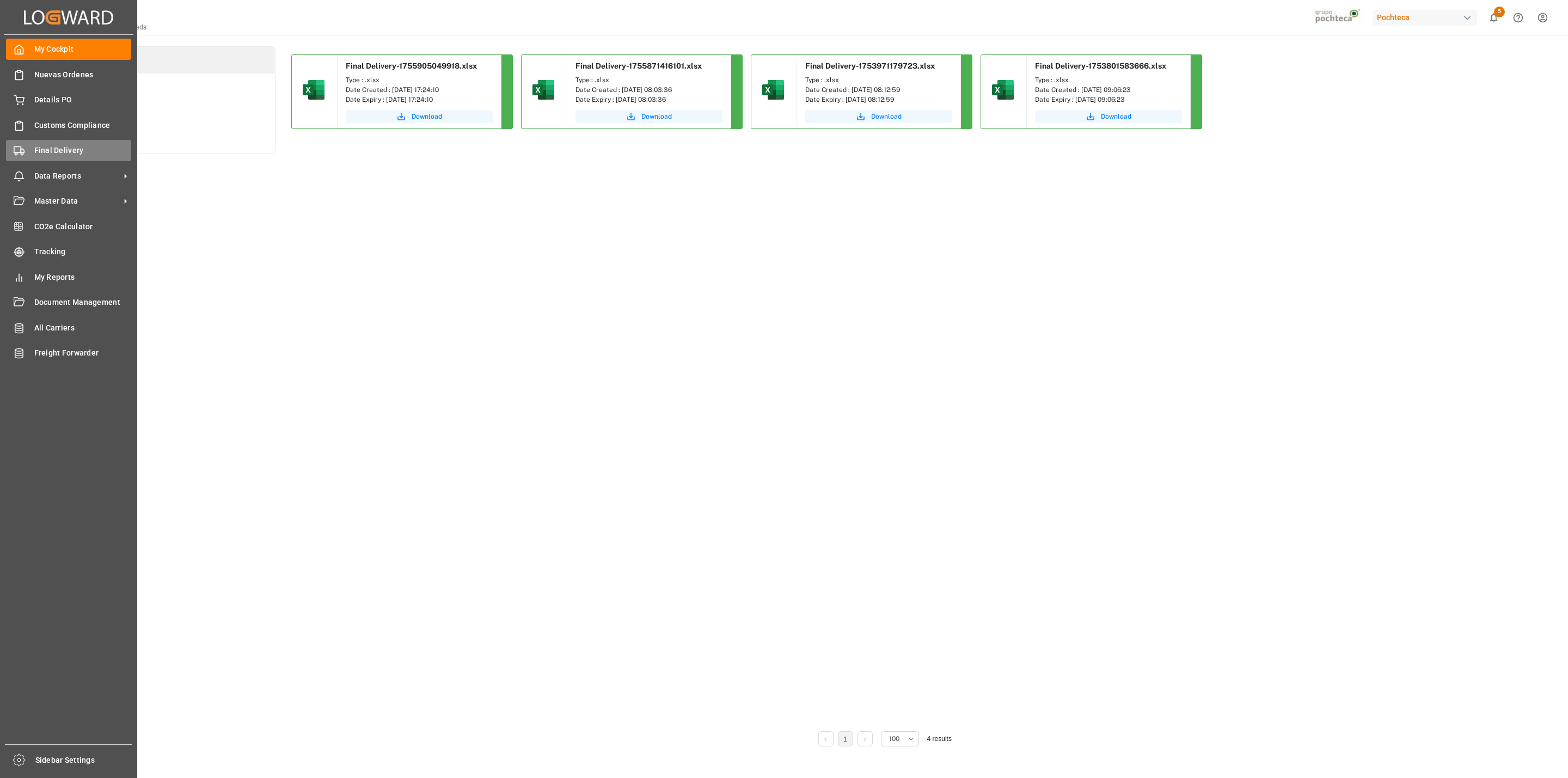
click at [17, 160] on div "Final Delivery Final Delivery" at bounding box center [69, 151] width 125 height 21
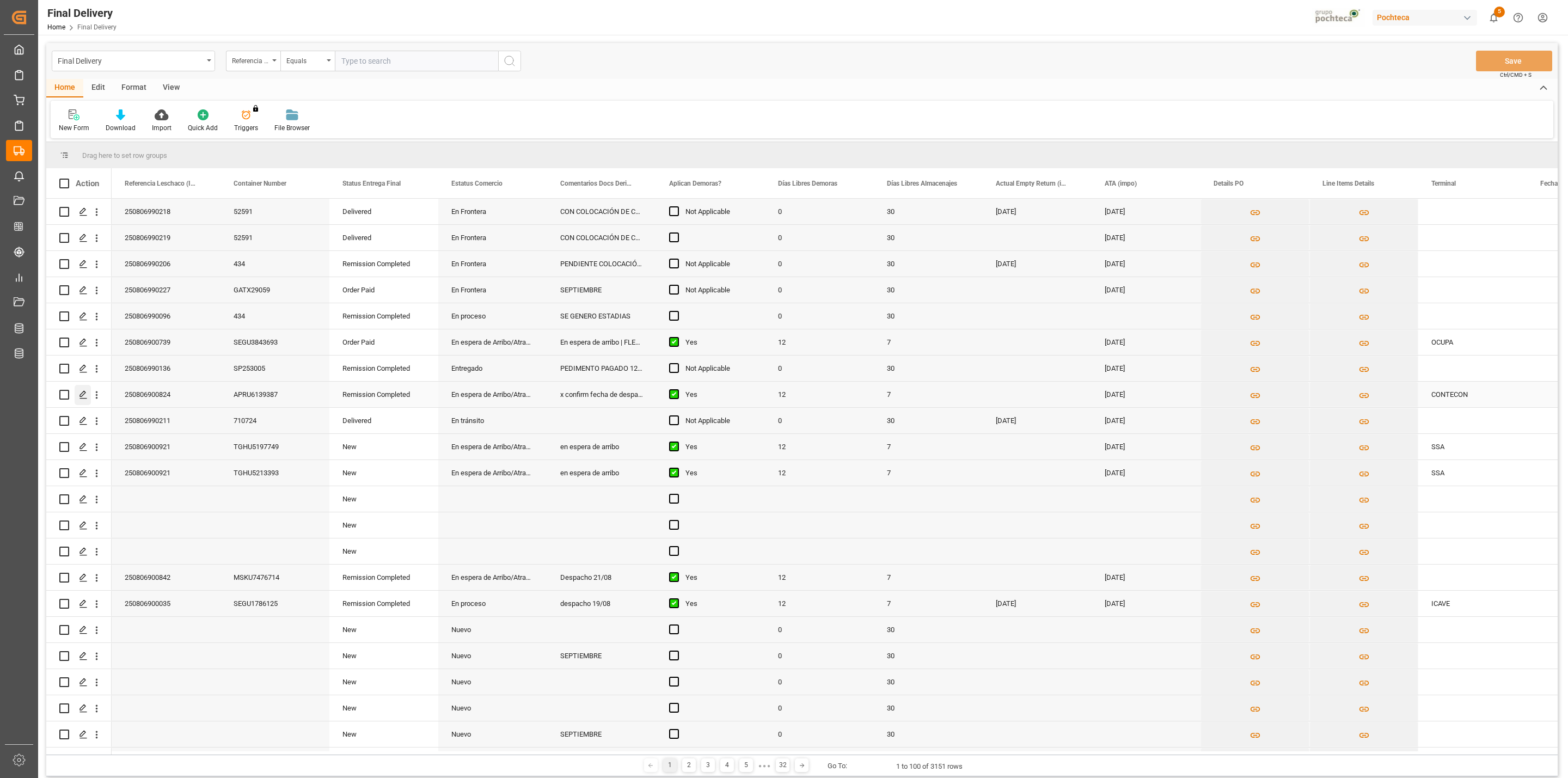
click at [83, 400] on div "Press SPACE to select this row." at bounding box center [83, 395] width 16 height 20
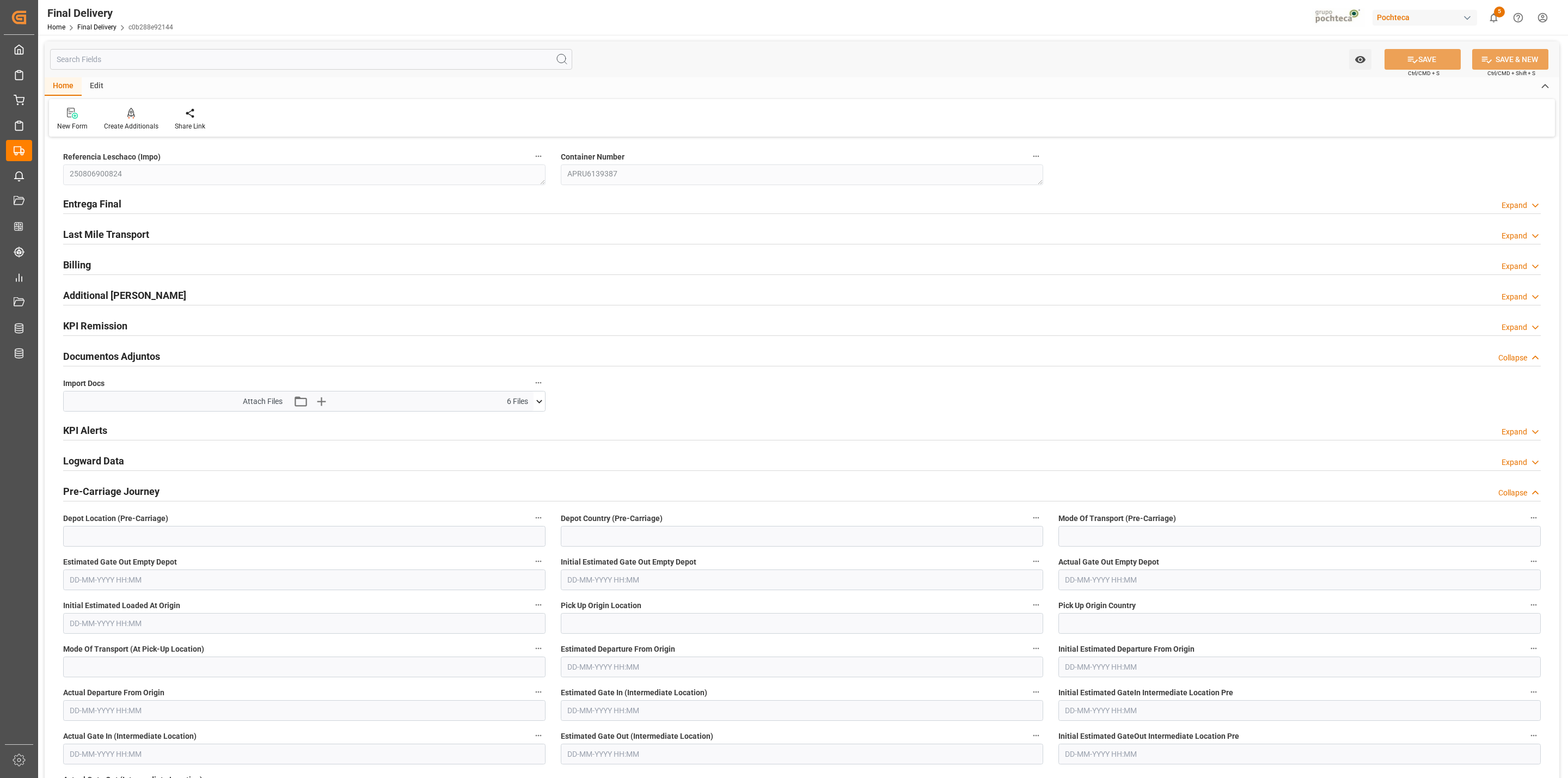
click at [539, 399] on icon at bounding box center [539, 401] width 11 height 11
click at [507, 459] on icon at bounding box center [510, 455] width 11 height 11
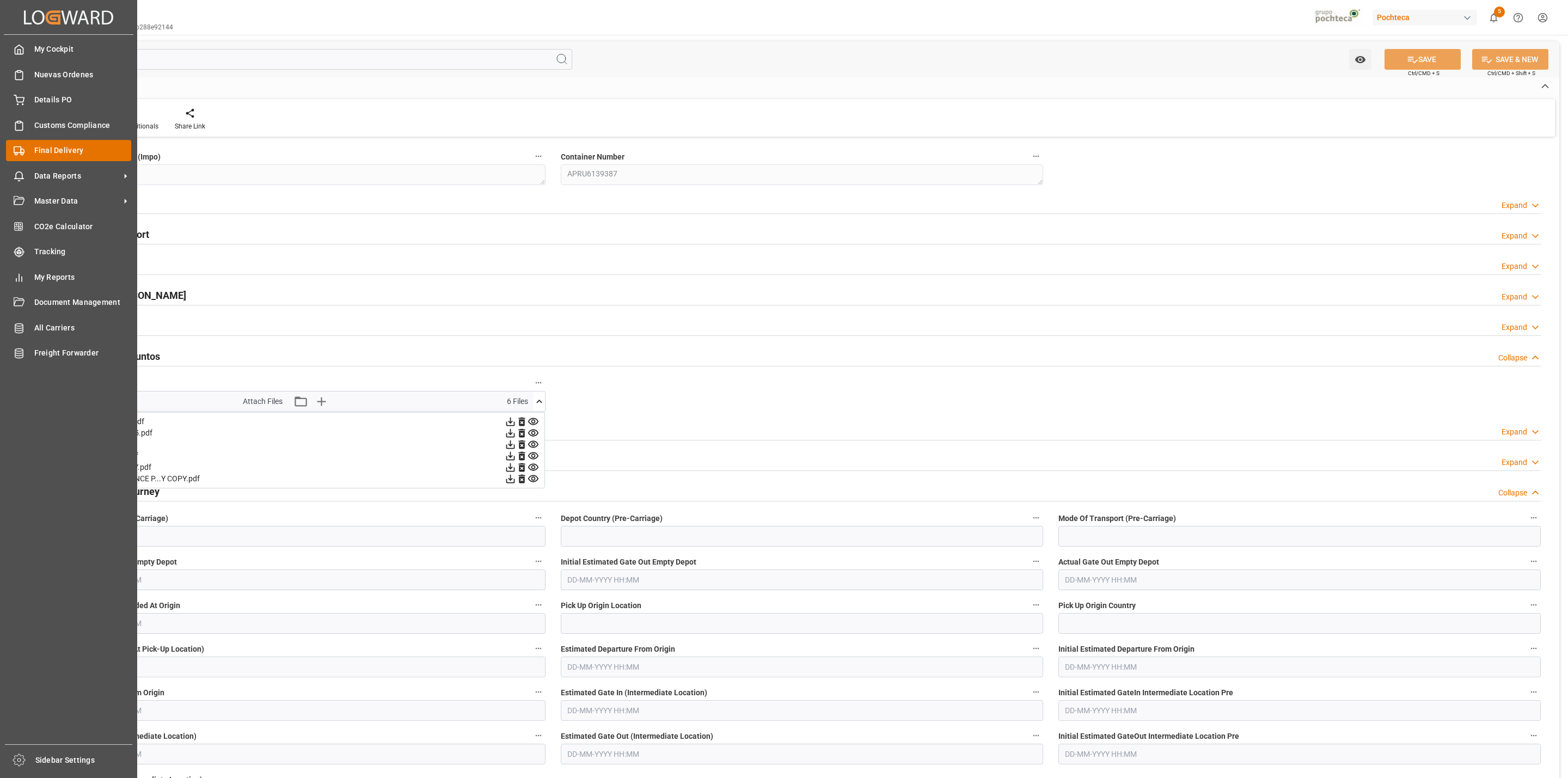
click at [28, 151] on div "Final Delivery Final Delivery" at bounding box center [69, 151] width 125 height 21
